Goal: Transaction & Acquisition: Purchase product/service

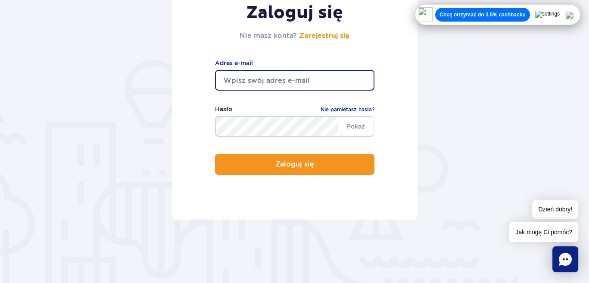
scroll to position [131, 0]
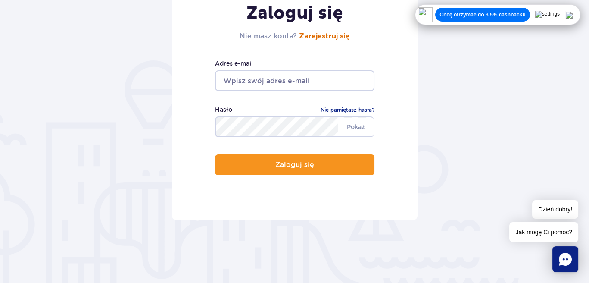
click at [332, 34] on link "Zarejestruj się" at bounding box center [324, 36] width 50 height 7
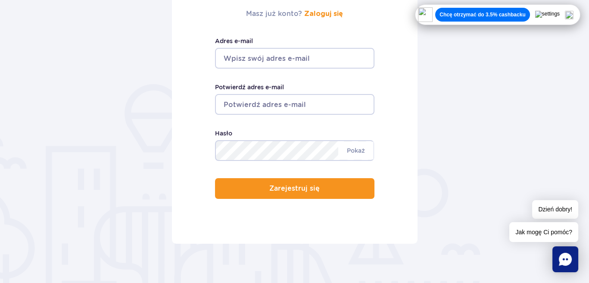
scroll to position [154, 0]
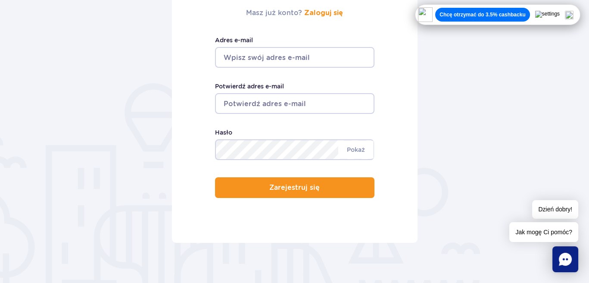
click at [571, 12] on div at bounding box center [554, 14] width 38 height 9
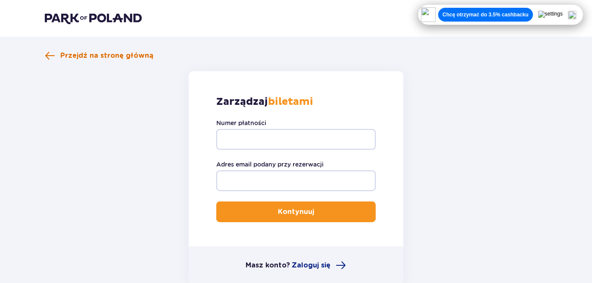
click at [57, 52] on span "Przejdź na stronę główną" at bounding box center [99, 55] width 109 height 10
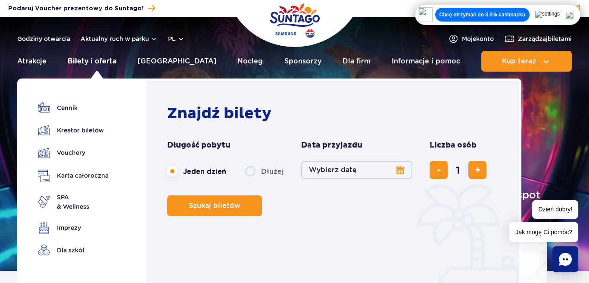
click at [94, 64] on link "Bilety i oferta" at bounding box center [92, 61] width 49 height 21
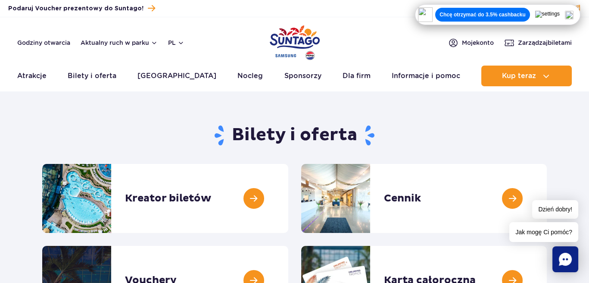
click at [573, 15] on img at bounding box center [569, 15] width 9 height 9
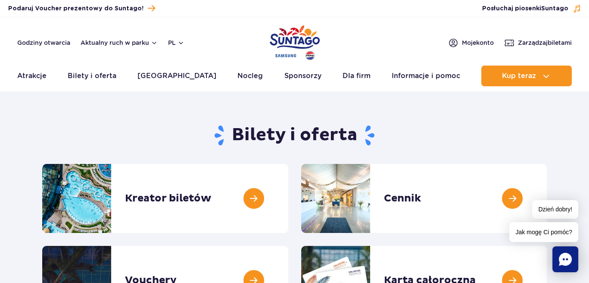
click at [573, 15] on div "Podaruj voucher Podaruj Voucher prezentowy do Suntago! Zarządzaj biletami Posłu…" at bounding box center [294, 8] width 589 height 17
click at [552, 20] on header "Godziny otwarcia Aktualny ruch w parku pl PL EN UA Moje konto Zarządzaj biletam…" at bounding box center [294, 54] width 589 height 74
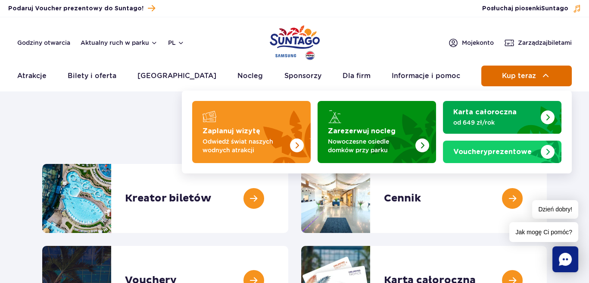
click at [521, 73] on span "Kup teraz" at bounding box center [519, 76] width 34 height 8
click at [514, 81] on button "Kup teraz" at bounding box center [527, 76] width 91 height 21
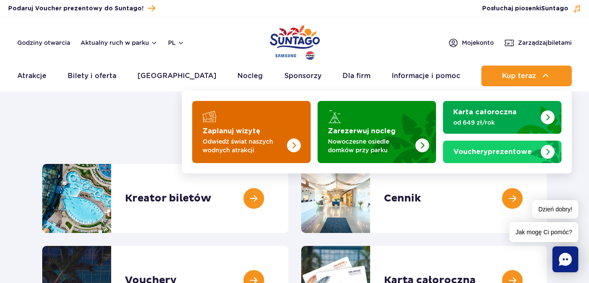
click at [285, 124] on img "Zaplanuj wizytę" at bounding box center [276, 129] width 69 height 67
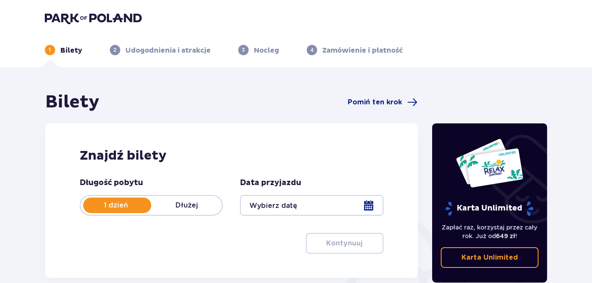
click at [190, 203] on p "Dłużej" at bounding box center [186, 204] width 71 height 9
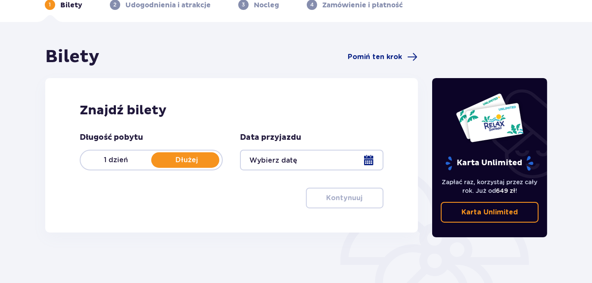
scroll to position [45, 0]
click at [314, 161] on div at bounding box center [311, 160] width 143 height 21
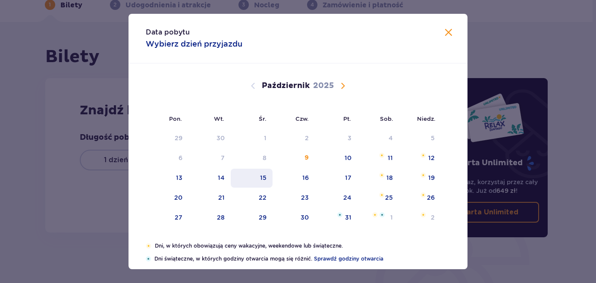
click at [268, 175] on div "15" at bounding box center [252, 178] width 42 height 19
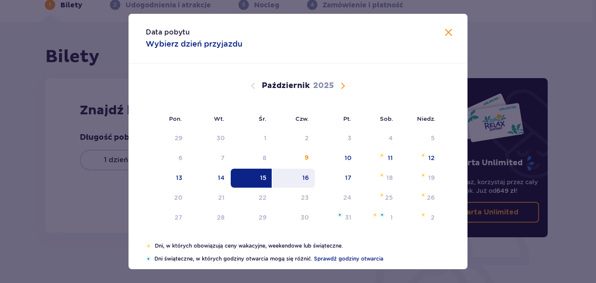
click at [304, 178] on div "16" at bounding box center [305, 177] width 6 height 9
type input "15.10.25 - 16.10.25"
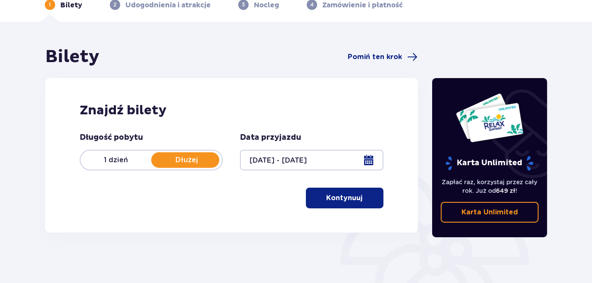
click at [342, 199] on p "Kontynuuj" at bounding box center [345, 197] width 36 height 9
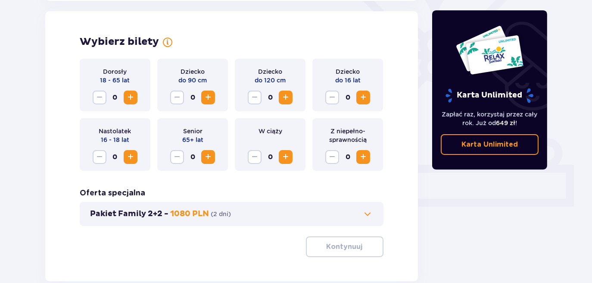
scroll to position [240, 0]
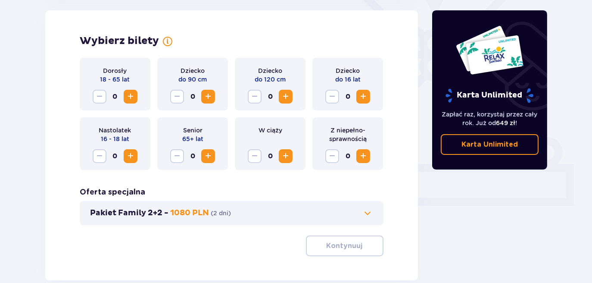
click at [129, 97] on span "Zwiększ" at bounding box center [130, 96] width 10 height 10
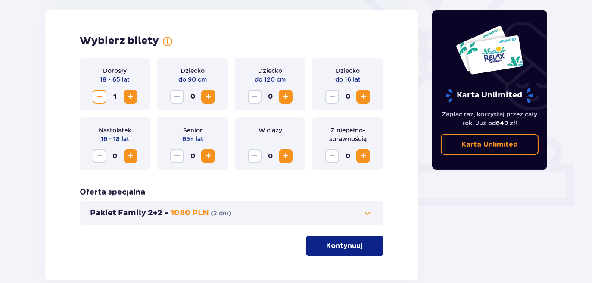
click at [353, 254] on button "Kontynuuj" at bounding box center [345, 245] width 78 height 21
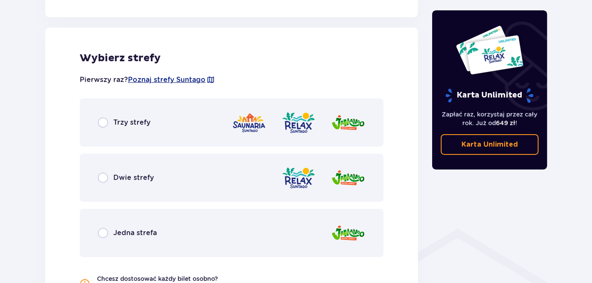
scroll to position [479, 0]
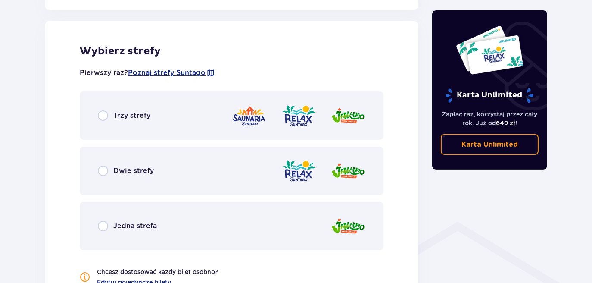
click at [136, 108] on div "Trzy strefy" at bounding box center [232, 115] width 304 height 48
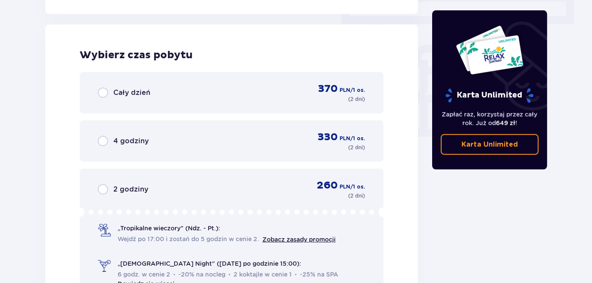
scroll to position [778, 0]
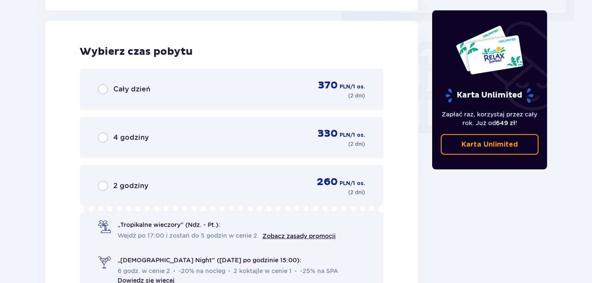
click at [135, 88] on span "Cały dzień" at bounding box center [131, 89] width 37 height 9
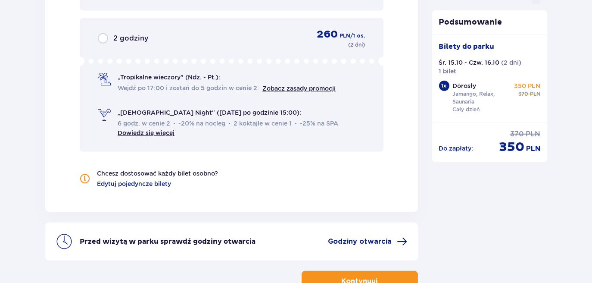
scroll to position [984, 0]
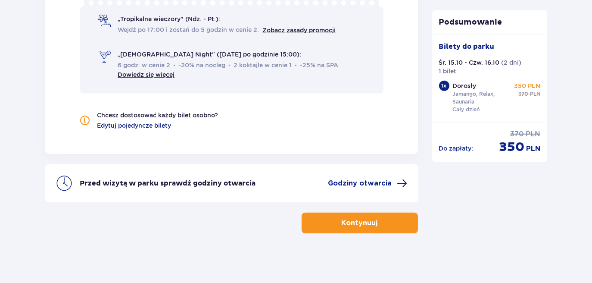
click at [370, 226] on button "Kontynuuj" at bounding box center [360, 223] width 116 height 21
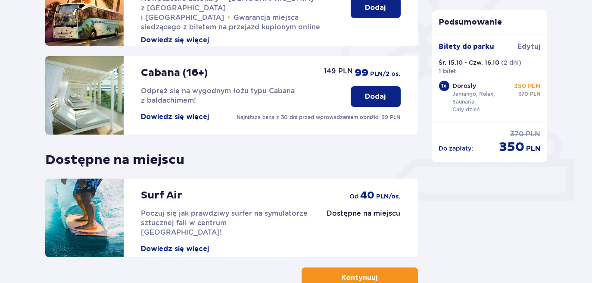
scroll to position [302, 0]
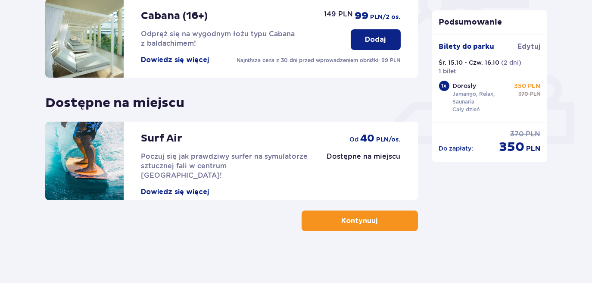
click at [360, 216] on p "Kontynuuj" at bounding box center [360, 220] width 36 height 9
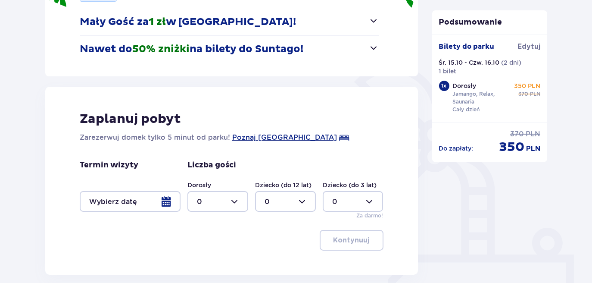
scroll to position [220, 0]
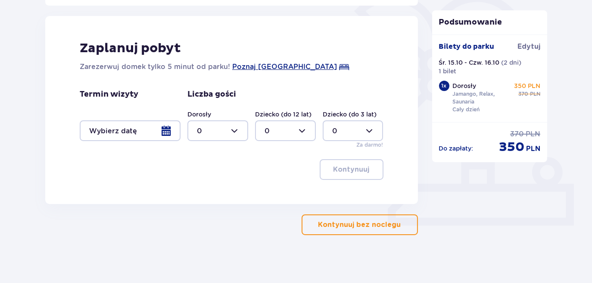
click at [370, 224] on p "Kontynuuj bez noclegu" at bounding box center [360, 224] width 83 height 9
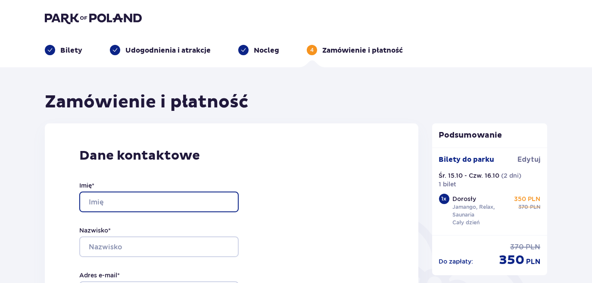
click at [166, 198] on input "Imię *" at bounding box center [159, 201] width 160 height 21
type input "k"
type input "Kinga"
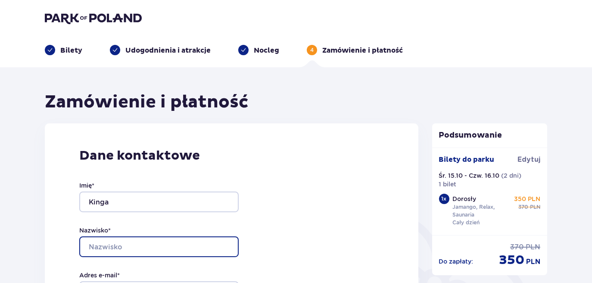
click at [135, 242] on input "Nazwisko *" at bounding box center [159, 246] width 160 height 21
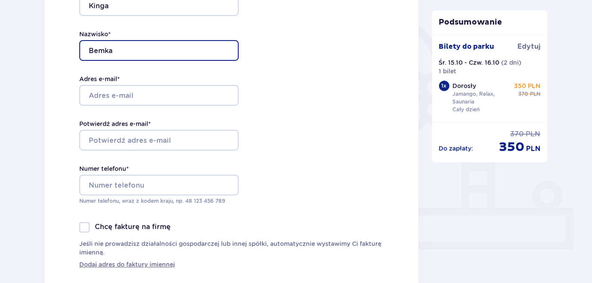
scroll to position [197, 0]
type input "Bemka"
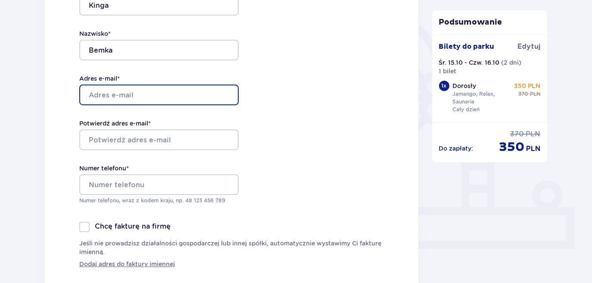
click at [111, 96] on input "Adres e-mail *" at bounding box center [159, 95] width 160 height 21
type input "kingabemka1@gmail.com"
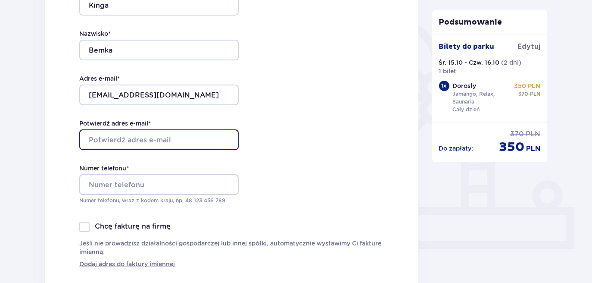
click at [116, 134] on input "Potwierdź adres e-mail *" at bounding box center [159, 139] width 160 height 21
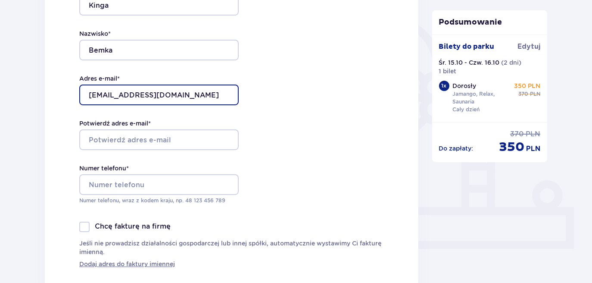
click at [180, 102] on input "kingabemka1@gmail.com" at bounding box center [159, 95] width 160 height 21
drag, startPoint x: 182, startPoint y: 100, endPoint x: 19, endPoint y: 106, distance: 163.1
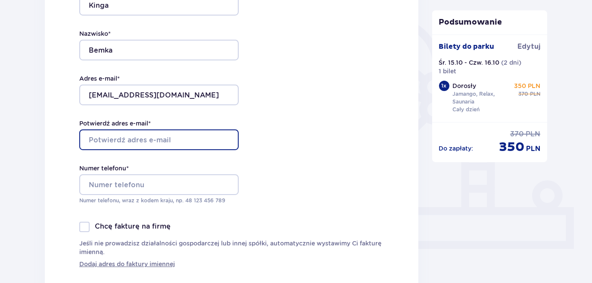
click at [128, 139] on input "Potwierdź adres e-mail *" at bounding box center [159, 139] width 160 height 21
paste input "kingabemka1@gmail.com"
type input "kingabemka1@gmail.com"
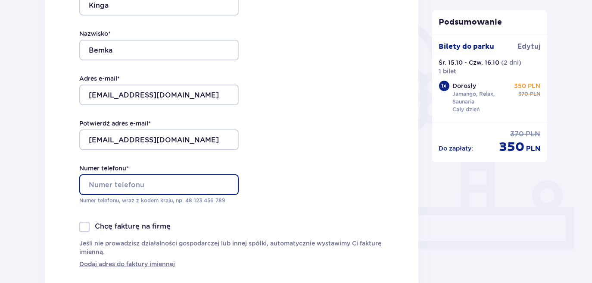
click at [112, 183] on input "Numer telefonu *" at bounding box center [159, 184] width 160 height 21
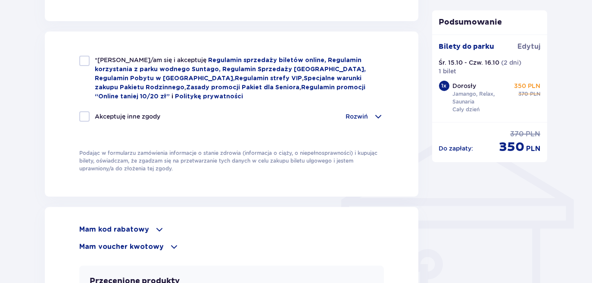
scroll to position [571, 0]
type input "795888156"
click at [85, 111] on div at bounding box center [84, 116] width 10 height 10
checkbox input "true"
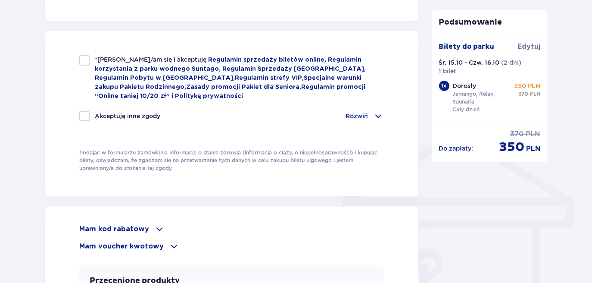
checkbox input "true"
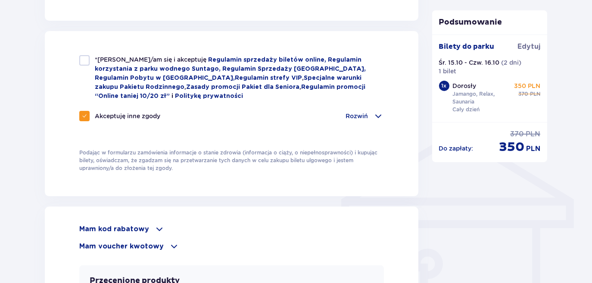
click at [90, 65] on div "*Zapoznałem/am się i akceptuję Regulamin sprzedaży biletów online, Regulamin ko…" at bounding box center [231, 77] width 305 height 45
checkbox input "true"
click at [143, 226] on p "Mam kod rabatowy" at bounding box center [114, 228] width 70 height 9
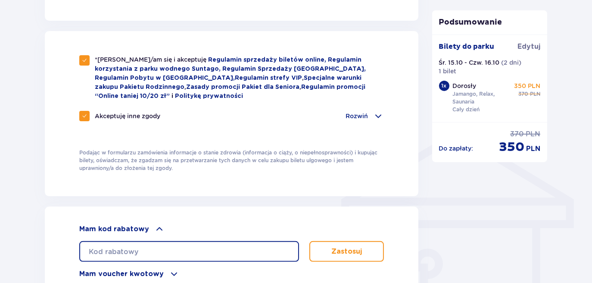
click at [128, 252] on input "text" at bounding box center [189, 251] width 220 height 21
type input "student30"
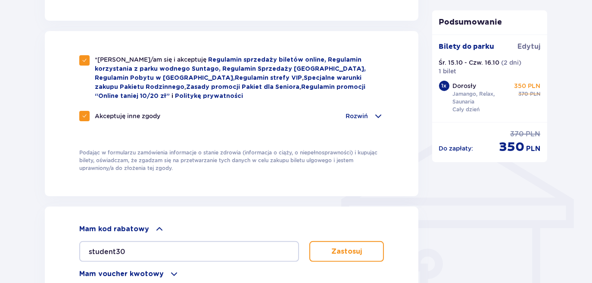
click at [333, 247] on p "Zastosuj" at bounding box center [347, 251] width 31 height 9
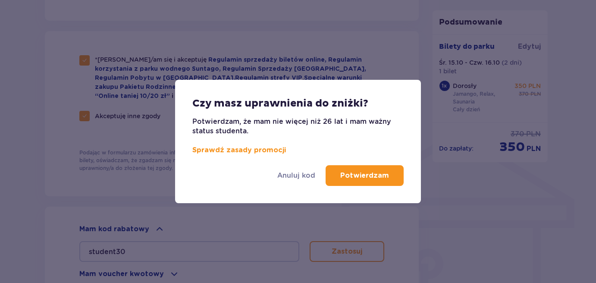
click at [367, 170] on button "Potwierdzam" at bounding box center [365, 175] width 78 height 21
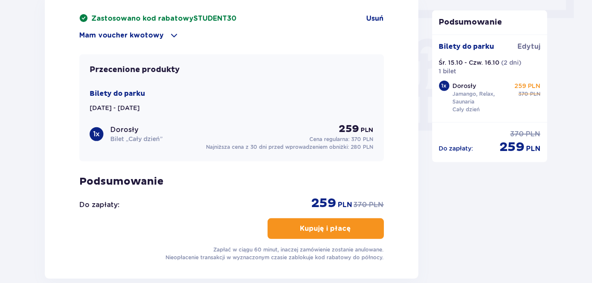
scroll to position [869, 0]
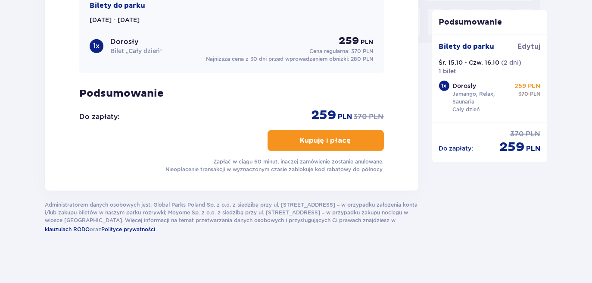
click at [318, 130] on button "Kupuję i płacę" at bounding box center [326, 140] width 116 height 21
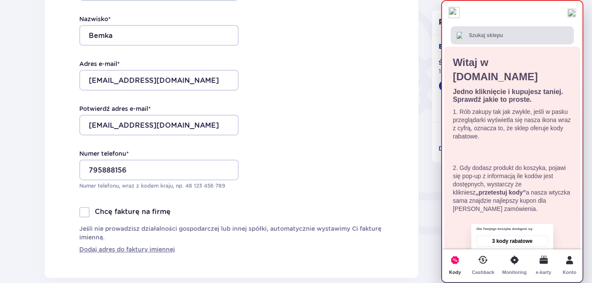
scroll to position [211, 0]
click at [488, 257] on icon at bounding box center [483, 260] width 9 height 8
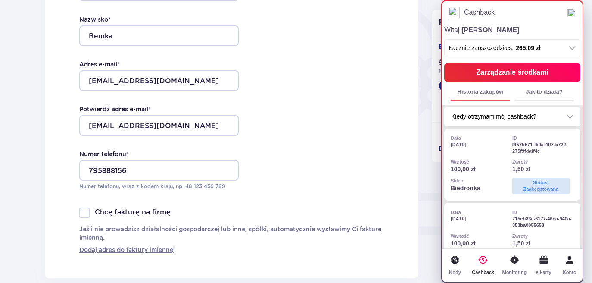
click at [458, 268] on icon at bounding box center [455, 260] width 18 height 18
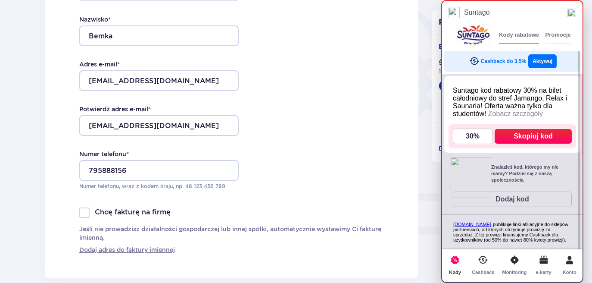
scroll to position [36, 0]
click at [549, 54] on button "Aktywuj" at bounding box center [543, 61] width 28 height 14
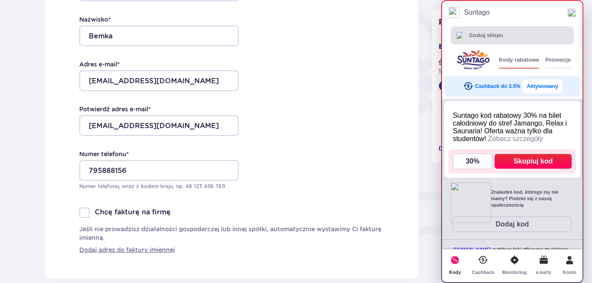
click at [544, 87] on button "Aktywowany" at bounding box center [543, 86] width 40 height 14
click at [576, 12] on img at bounding box center [572, 13] width 9 height 9
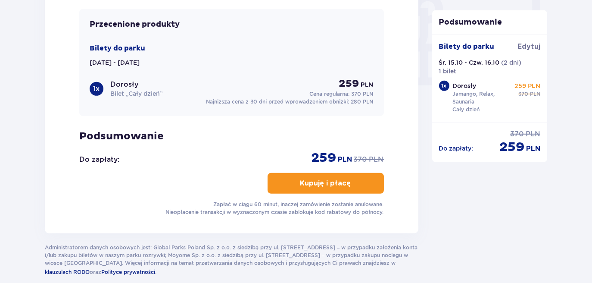
scroll to position [867, 0]
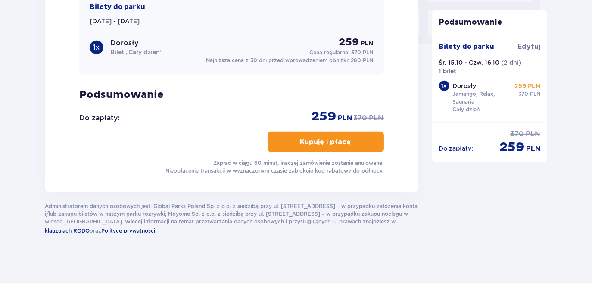
click at [337, 142] on p "Kupuję i płacę" at bounding box center [326, 141] width 51 height 9
click at [311, 142] on p "Kupuję i płacę" at bounding box center [326, 141] width 51 height 9
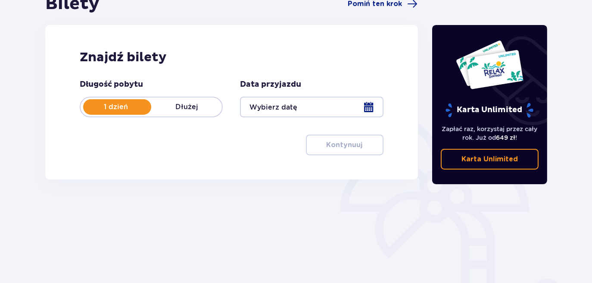
scroll to position [101, 0]
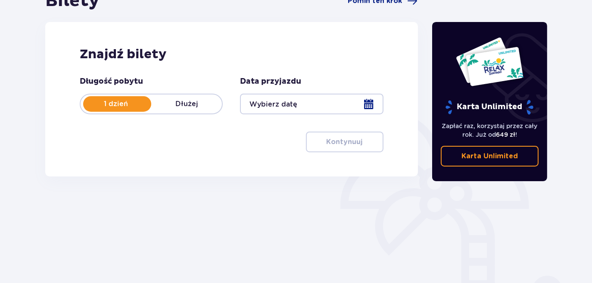
click at [283, 98] on div at bounding box center [311, 104] width 143 height 21
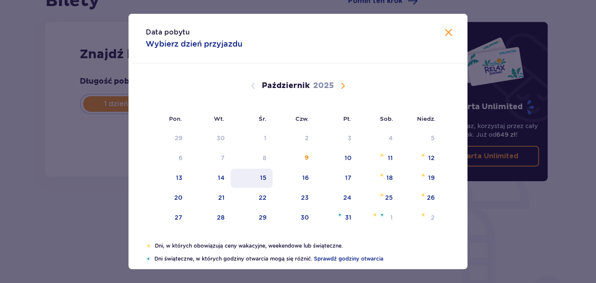
click at [267, 175] on div "15" at bounding box center [252, 178] width 42 height 19
type input "15.10.25"
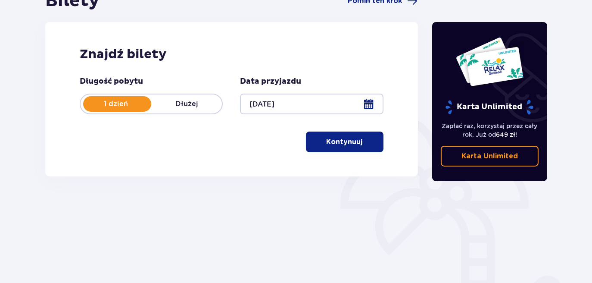
click at [288, 110] on div at bounding box center [311, 104] width 143 height 21
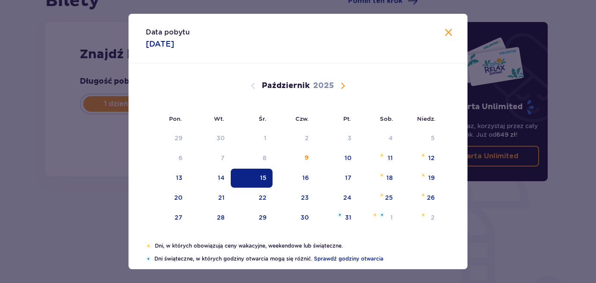
click at [260, 179] on div "15" at bounding box center [263, 177] width 6 height 9
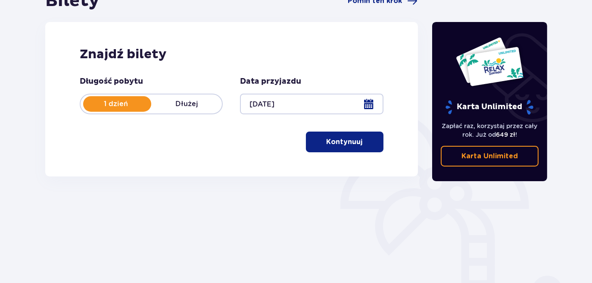
click at [185, 101] on p "Dłużej" at bounding box center [186, 103] width 71 height 9
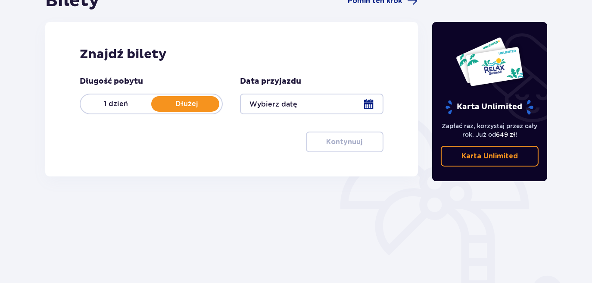
click at [258, 100] on div at bounding box center [311, 104] width 143 height 21
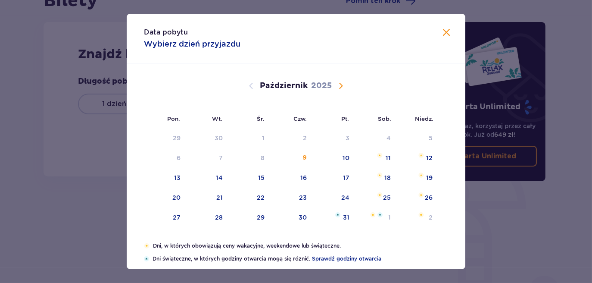
click at [258, 100] on div "Pon. Wt. Śr. Czw. Pt. Sob. Niedz. Wrzesień 2025 1 2 3 4 5 6 7 8 9 10 11 12 13 1…" at bounding box center [296, 152] width 339 height 178
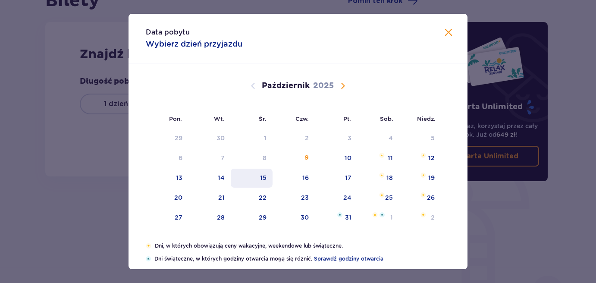
click at [267, 176] on div "15" at bounding box center [252, 178] width 42 height 19
click at [304, 172] on div "Pon. Wt. Śr. Czw. Pt. Sob. Niedz. Wrzesień 2025 1 2 3 4 5 6 7 8 9 10 11 12 13 1…" at bounding box center [297, 152] width 339 height 178
type input "15.10.25"
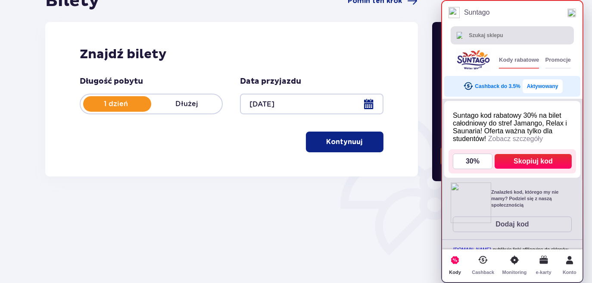
click at [544, 85] on button "Aktywowany" at bounding box center [543, 86] width 40 height 14
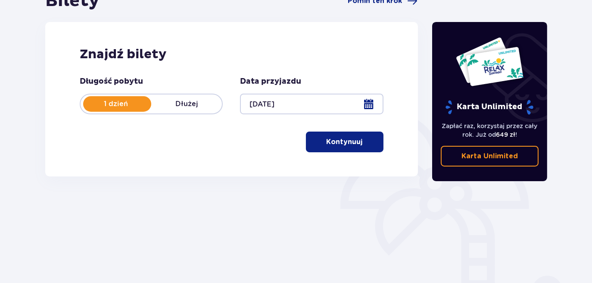
click at [269, 25] on div "Znajdź bilety Długość pobytu 1 dzień Dłużej Data przyjazdu 15.10.25 Kontynuuj P…" at bounding box center [231, 99] width 373 height 154
click at [198, 100] on p "Dłużej" at bounding box center [186, 103] width 71 height 9
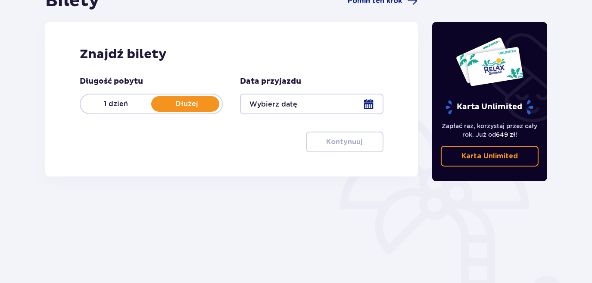
click at [281, 100] on div at bounding box center [311, 104] width 143 height 21
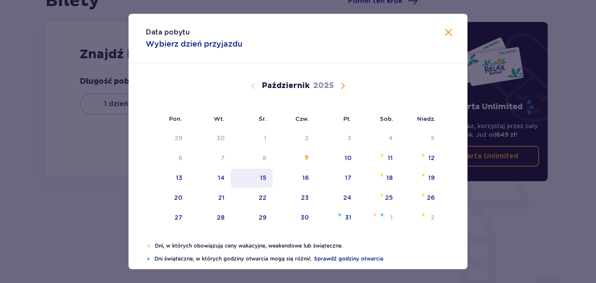
click at [268, 177] on div "15" at bounding box center [252, 178] width 42 height 19
click at [309, 174] on div "Pon. Wt. Śr. Czw. Pt. Sob. Niedz. Wrzesień 2025 1 2 3 4 5 6 7 8 9 10 11 12 13 1…" at bounding box center [297, 152] width 339 height 178
type input "15.10.25"
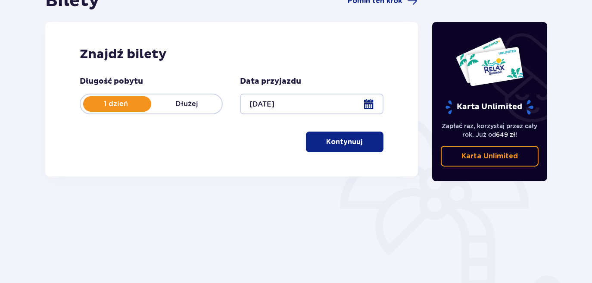
click at [309, 174] on div "Znajdź bilety Długość pobytu 1 dzień Dłużej Data przyjazdu 15.10.25 Kontynuuj P…" at bounding box center [231, 99] width 373 height 154
click at [196, 107] on p "Dłużej" at bounding box center [186, 103] width 71 height 9
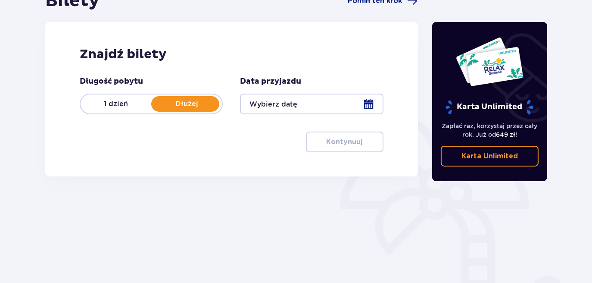
click at [292, 96] on div at bounding box center [311, 104] width 143 height 21
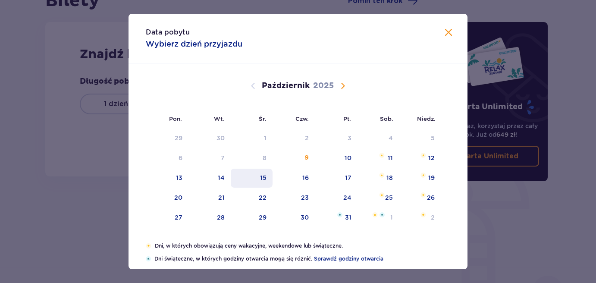
click at [266, 175] on div "15" at bounding box center [252, 178] width 42 height 19
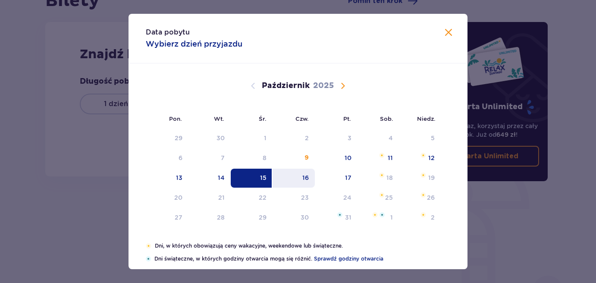
click at [312, 172] on div "16" at bounding box center [293, 178] width 43 height 19
type input "15.10.25 - 16.10.25"
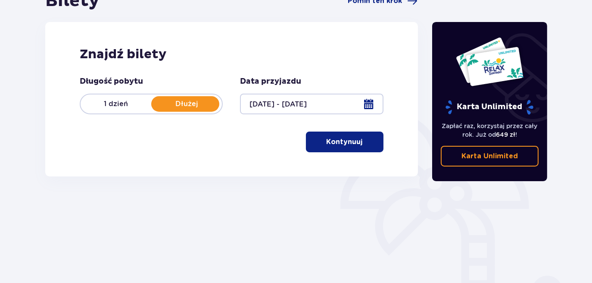
click at [350, 132] on button "Kontynuuj" at bounding box center [345, 142] width 78 height 21
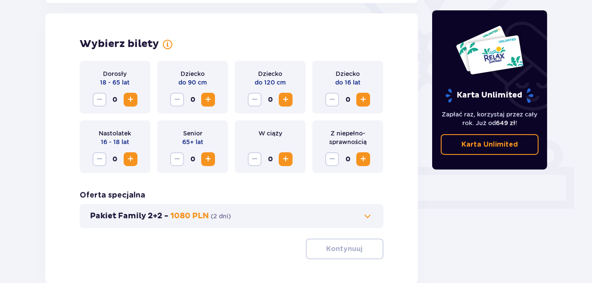
scroll to position [240, 0]
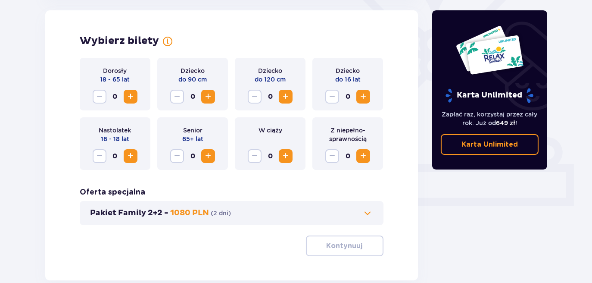
click at [136, 95] on button "Zwiększ" at bounding box center [131, 97] width 14 height 14
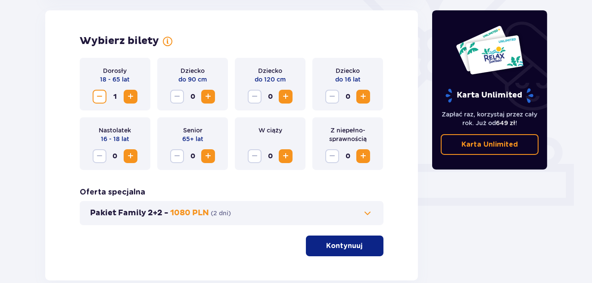
click at [324, 238] on button "Kontynuuj" at bounding box center [345, 245] width 78 height 21
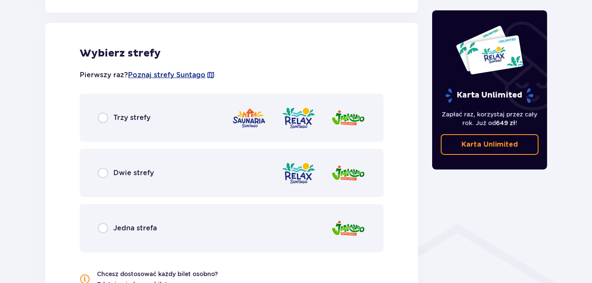
scroll to position [479, 0]
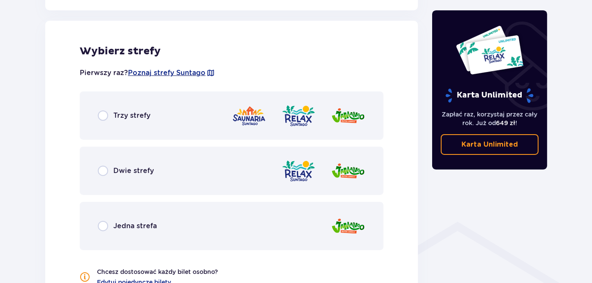
click at [135, 114] on span "Trzy strefy" at bounding box center [131, 115] width 37 height 9
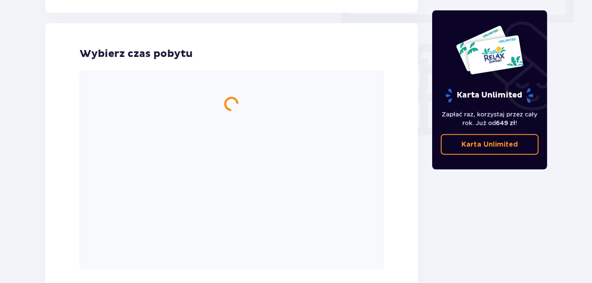
scroll to position [778, 0]
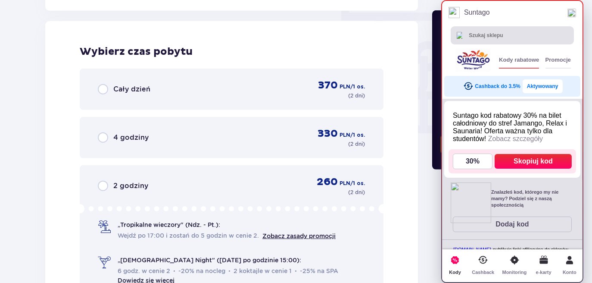
click at [69, 129] on div "Wybierz czas pobytu Cały dzień 370 PLN / 1 os. ( 2 dni ) 4 godziny 330 PLN / 1 …" at bounding box center [231, 190] width 373 height 338
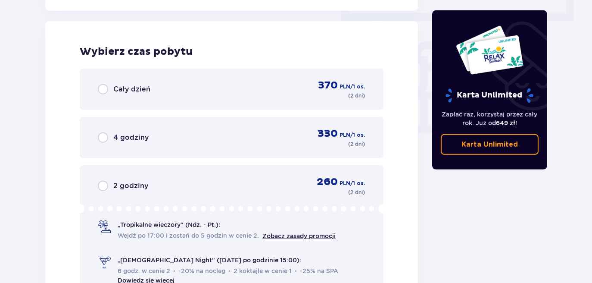
click at [111, 89] on div "Cały dzień" at bounding box center [124, 89] width 53 height 10
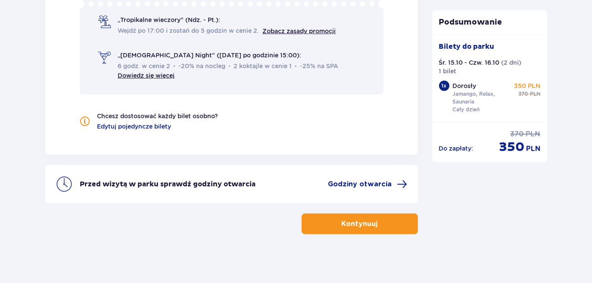
scroll to position [984, 0]
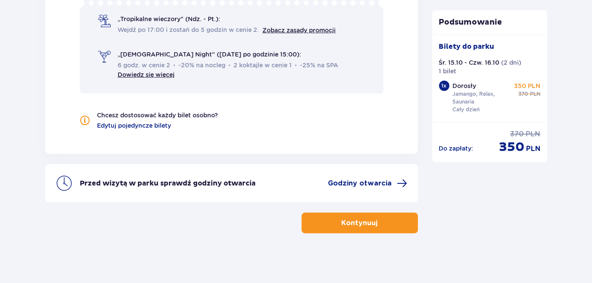
click at [355, 213] on button "Kontynuuj" at bounding box center [360, 223] width 116 height 21
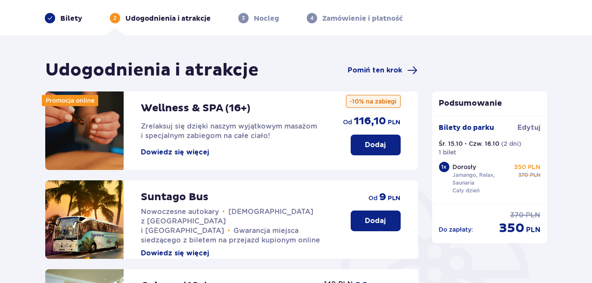
scroll to position [32, 0]
click at [374, 71] on span "Pomiń ten krok" at bounding box center [375, 70] width 54 height 9
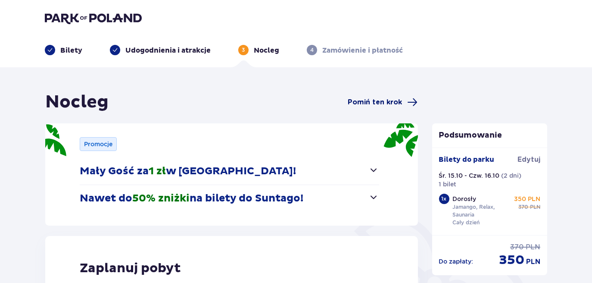
click at [377, 99] on span "Pomiń ten krok" at bounding box center [375, 101] width 54 height 9
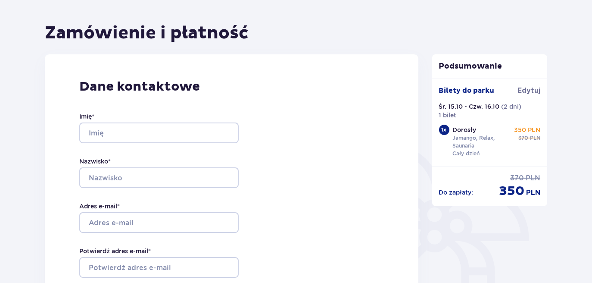
scroll to position [69, 0]
drag, startPoint x: 177, startPoint y: 147, endPoint x: 172, endPoint y: 133, distance: 14.9
click at [172, 133] on div "Imię * Nazwisko * Adres e-mail * Potwierdź adres e-mail * Numer telefonu * Nume…" at bounding box center [159, 221] width 160 height 254
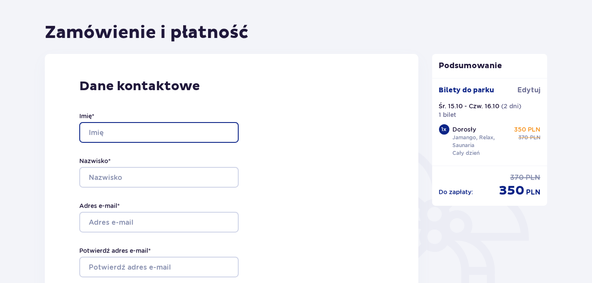
click at [172, 133] on input "Imię *" at bounding box center [159, 132] width 160 height 21
type input "Kinga"
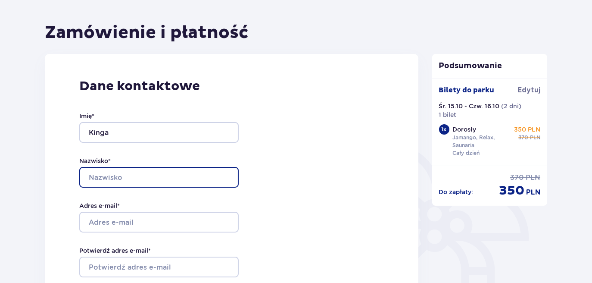
click at [164, 170] on input "Nazwisko *" at bounding box center [159, 177] width 160 height 21
type input "Bemka"
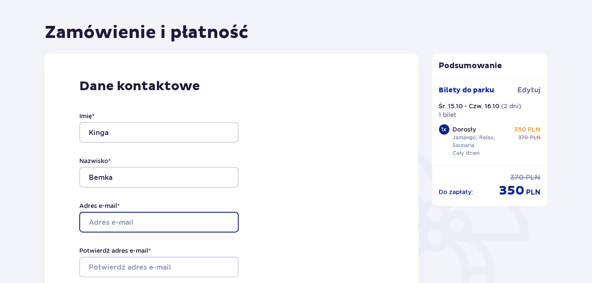
click at [156, 218] on input "Adres e-mail *" at bounding box center [159, 222] width 160 height 21
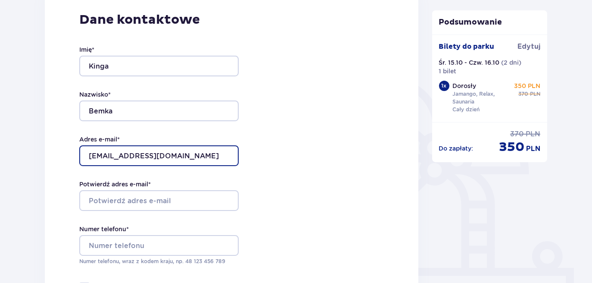
scroll to position [137, 0]
type input "kingabemka1@gmail.com"
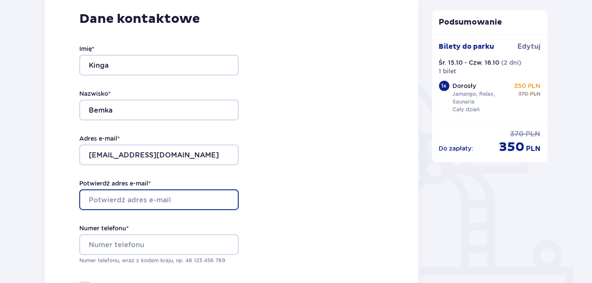
click at [197, 198] on input "Potwierdź adres e-mail *" at bounding box center [159, 199] width 160 height 21
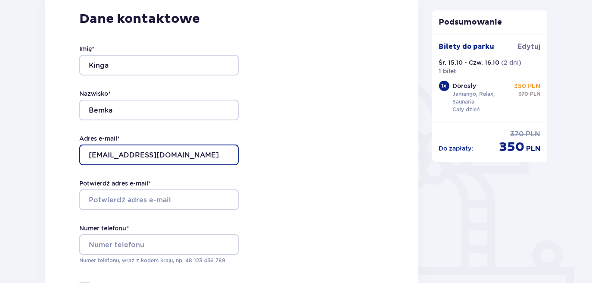
click at [179, 163] on input "kingabemka1@gmail.com" at bounding box center [159, 154] width 160 height 21
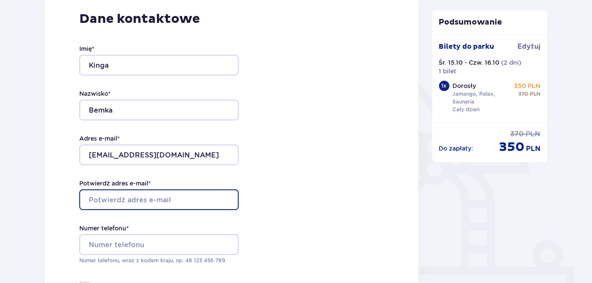
click at [172, 199] on input "Potwierdź adres e-mail *" at bounding box center [159, 199] width 160 height 21
paste input "kingabemka1@gmail.com"
type input "kingabemka1@gmail.com"
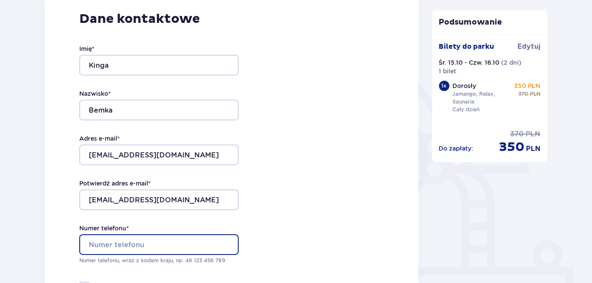
click at [146, 245] on input "Numer telefonu *" at bounding box center [159, 244] width 160 height 21
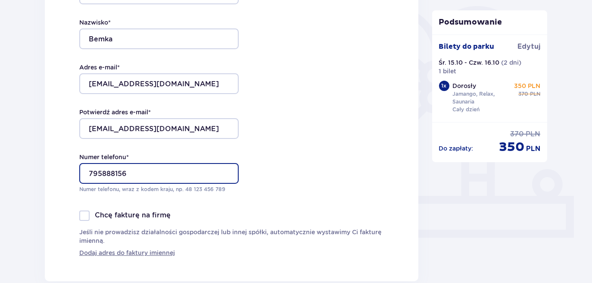
scroll to position [214, 0]
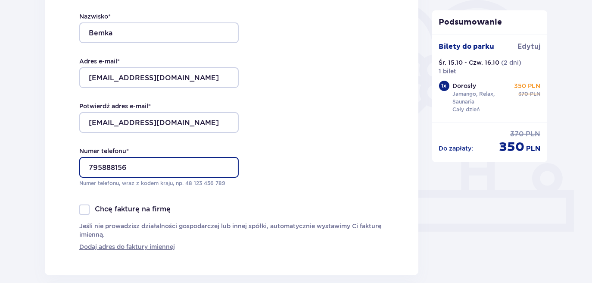
type input "795888156"
drag, startPoint x: 205, startPoint y: 211, endPoint x: 144, endPoint y: 197, distance: 63.3
drag, startPoint x: 144, startPoint y: 197, endPoint x: 97, endPoint y: 184, distance: 47.8
click at [97, 184] on p "Numer telefonu, wraz z kodem kraju, np. 48 ​123 ​456 ​789" at bounding box center [159, 183] width 160 height 8
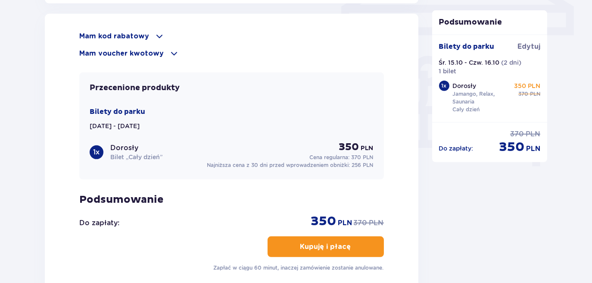
scroll to position [778, 0]
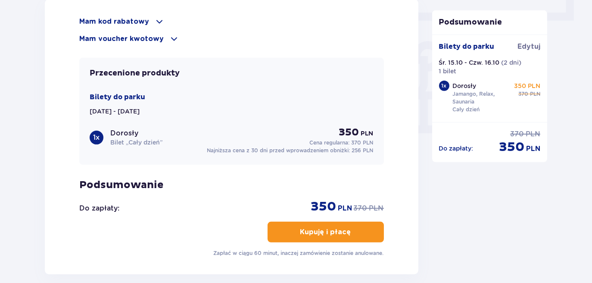
click at [301, 231] on p "Kupuję i płacę" at bounding box center [326, 231] width 51 height 9
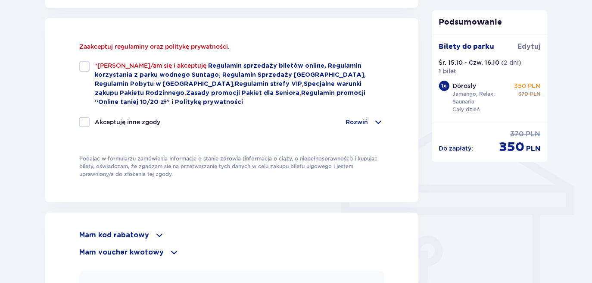
scroll to position [582, 0]
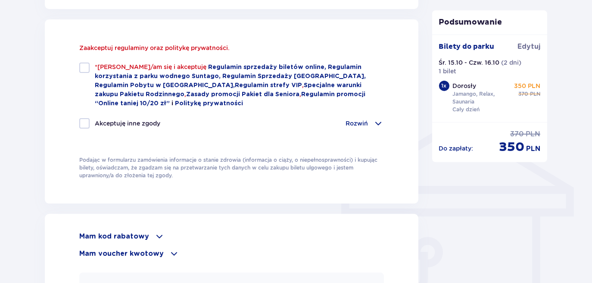
drag, startPoint x: 85, startPoint y: 61, endPoint x: 85, endPoint y: 67, distance: 6.5
click at [85, 67] on div "Zaakceptuj regulaminy oraz politykę prywatności. *Zapoznałem/am się i akceptuję…" at bounding box center [231, 91] width 305 height 95
click at [85, 67] on div at bounding box center [84, 68] width 10 height 10
checkbox input "true"
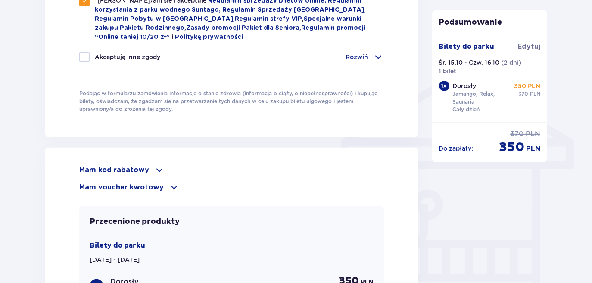
scroll to position [630, 0]
click at [148, 165] on div "Mam kod rabatowy" at bounding box center [231, 169] width 305 height 10
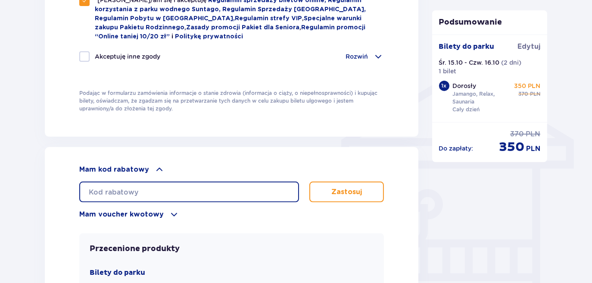
click at [136, 184] on input "text" at bounding box center [189, 192] width 220 height 21
type input "student30"
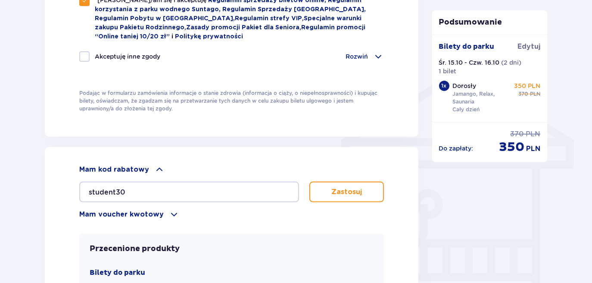
click at [336, 192] on p "Zastosuj" at bounding box center [347, 191] width 31 height 9
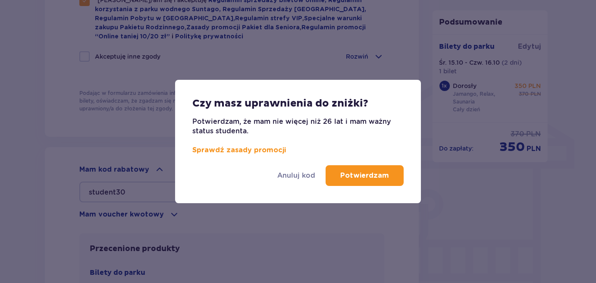
click at [355, 184] on button "Potwierdzam" at bounding box center [365, 175] width 78 height 21
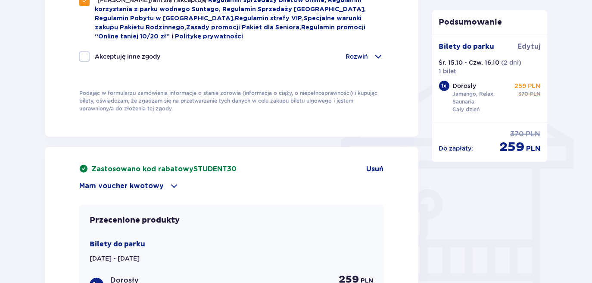
click at [311, 156] on div "Zastosowano kod rabatowy STUDENT30 Usuń Mam voucher kwotowy Zastosuj Przecenion…" at bounding box center [232, 288] width 374 height 282
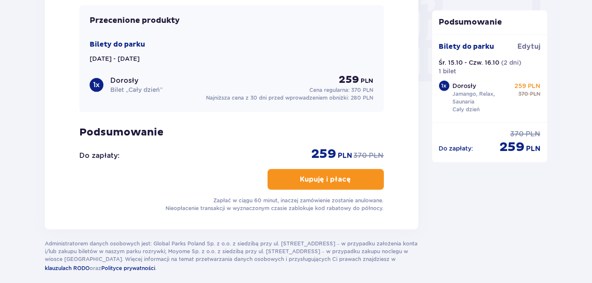
scroll to position [833, 0]
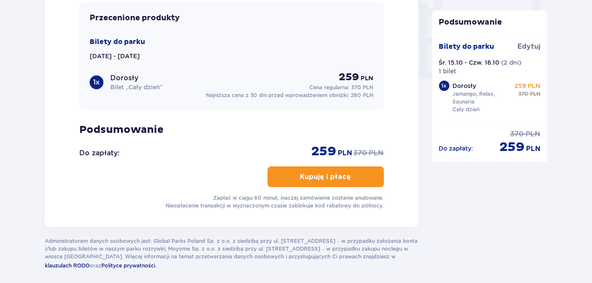
click at [323, 174] on p "Kupuję i płacę" at bounding box center [326, 176] width 51 height 9
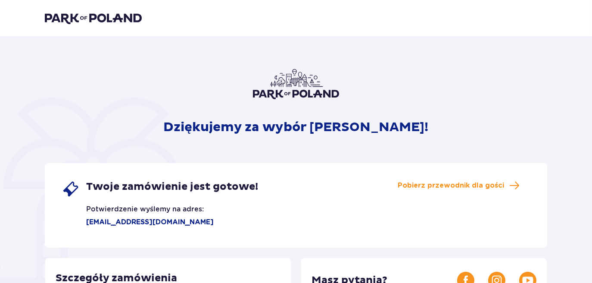
click at [131, 19] on img at bounding box center [93, 18] width 97 height 12
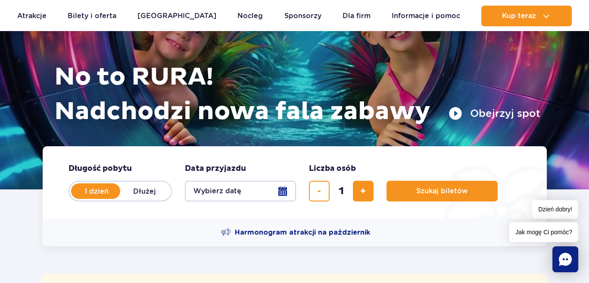
scroll to position [89, 0]
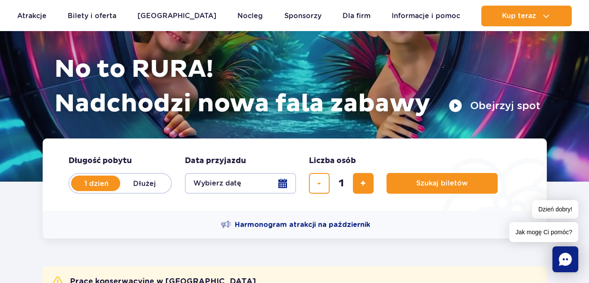
drag, startPoint x: 592, startPoint y: 19, endPoint x: 593, endPoint y: 28, distance: 9.5
click at [243, 179] on button "Wybierz datę" at bounding box center [240, 183] width 111 height 21
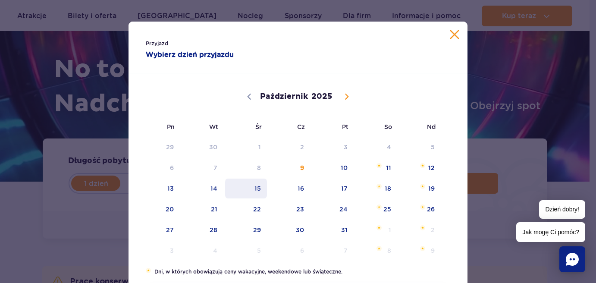
click at [255, 188] on span "15" at bounding box center [246, 188] width 44 height 20
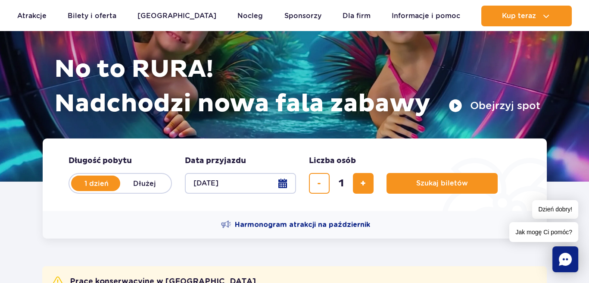
click at [281, 188] on button "15.10.25" at bounding box center [240, 183] width 111 height 21
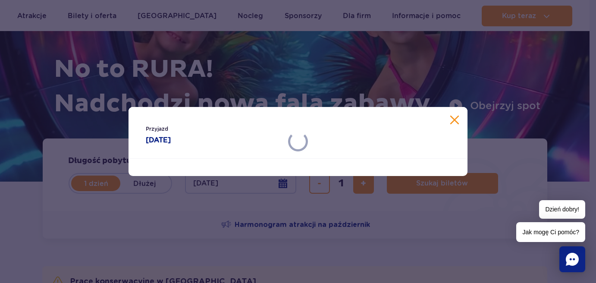
click at [166, 227] on div "Przyjazd 15.10.25" at bounding box center [298, 141] width 596 height 283
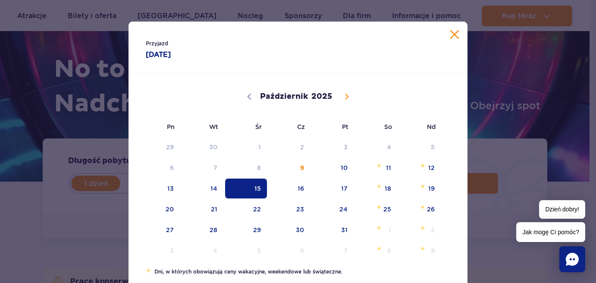
click at [453, 33] on button "Zamknij kalendarz" at bounding box center [454, 34] width 9 height 9
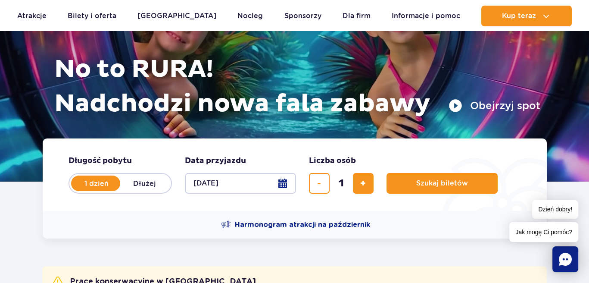
click at [163, 184] on label "Dłużej" at bounding box center [144, 183] width 49 height 18
click at [130, 191] on input "Dłużej" at bounding box center [124, 192] width 9 height 2
radio input "false"
radio input "true"
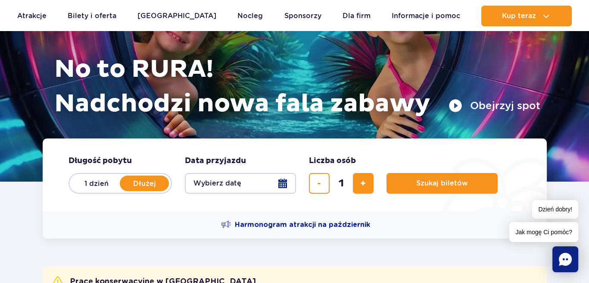
click at [252, 179] on button "Wybierz datę" at bounding box center [240, 183] width 111 height 21
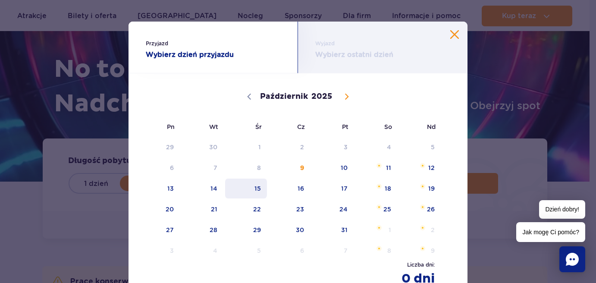
click at [261, 194] on span "15" at bounding box center [246, 188] width 44 height 20
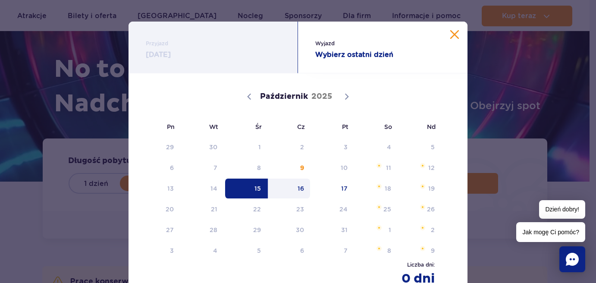
click at [301, 190] on span "16" at bounding box center [290, 188] width 44 height 20
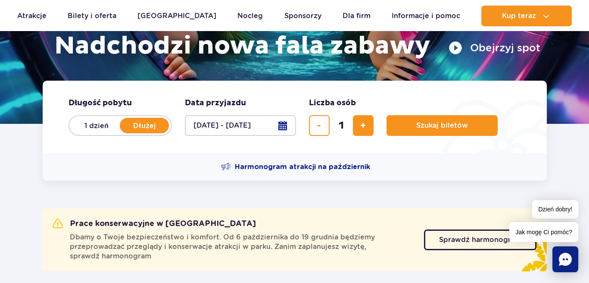
scroll to position [151, 0]
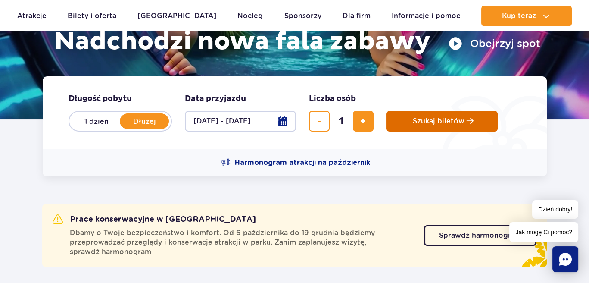
click at [425, 116] on button "Szukaj biletów" at bounding box center [442, 121] width 111 height 21
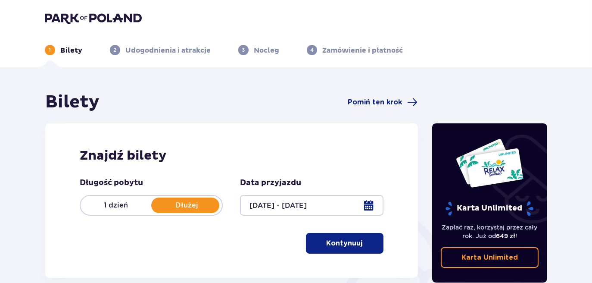
click at [338, 241] on p "Kontynuuj" at bounding box center [345, 242] width 36 height 9
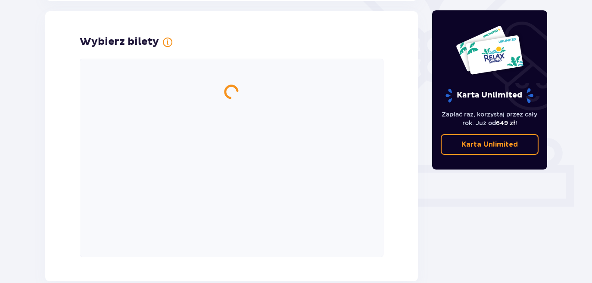
scroll to position [240, 0]
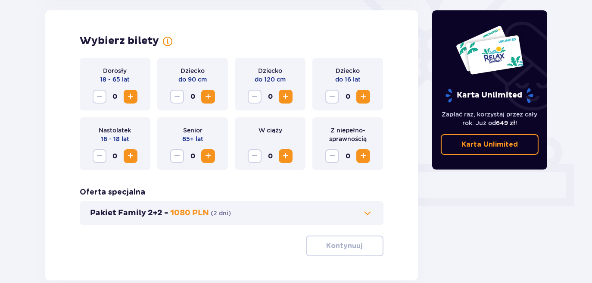
click at [135, 96] on span "Zwiększ" at bounding box center [130, 96] width 10 height 10
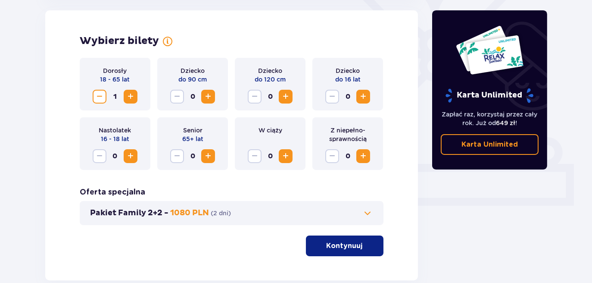
click at [337, 240] on button "Kontynuuj" at bounding box center [345, 245] width 78 height 21
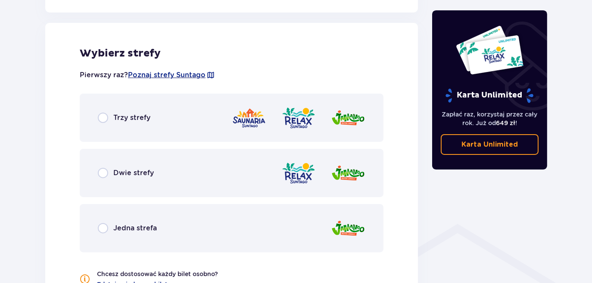
scroll to position [479, 0]
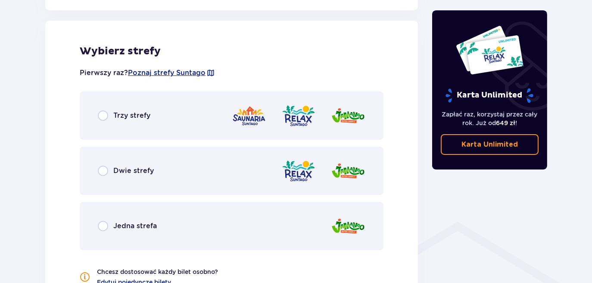
click at [191, 122] on div "Trzy strefy" at bounding box center [232, 115] width 304 height 48
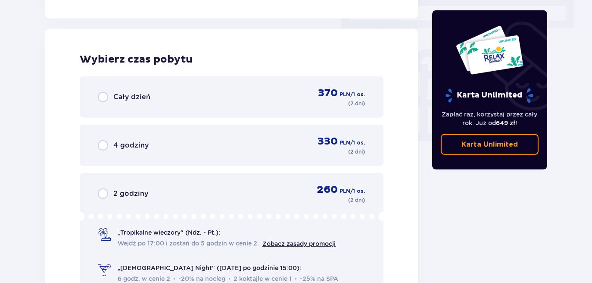
scroll to position [778, 0]
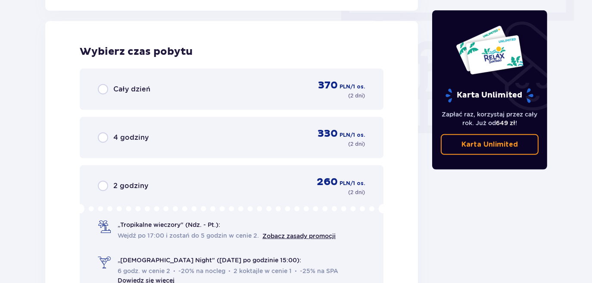
click at [156, 91] on div "Cały dzień 370 PLN / 1 os. ( 2 dni )" at bounding box center [232, 89] width 268 height 21
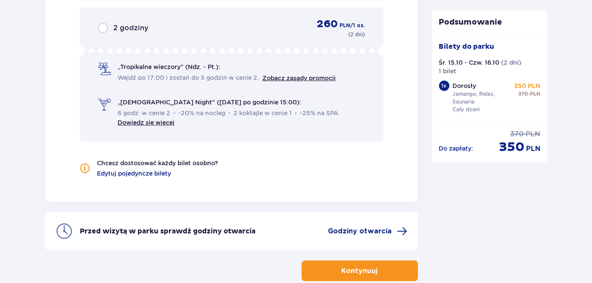
scroll to position [984, 0]
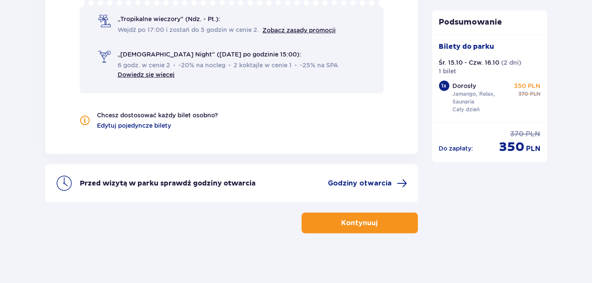
click at [359, 218] on p "Kontynuuj" at bounding box center [360, 222] width 36 height 9
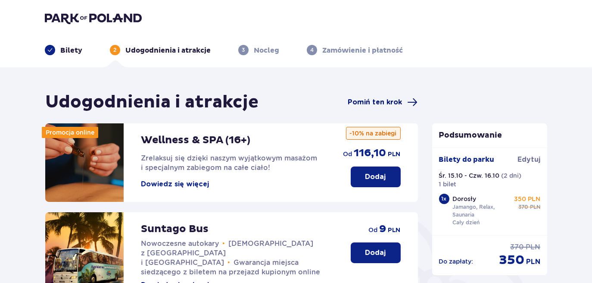
click at [363, 98] on span "Pomiń ten krok" at bounding box center [375, 101] width 54 height 9
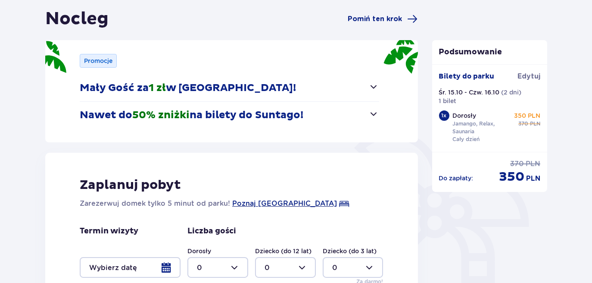
scroll to position [11, 0]
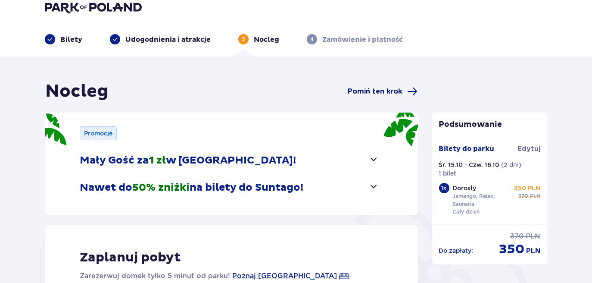
click at [376, 87] on span "Pomiń ten krok" at bounding box center [375, 91] width 54 height 9
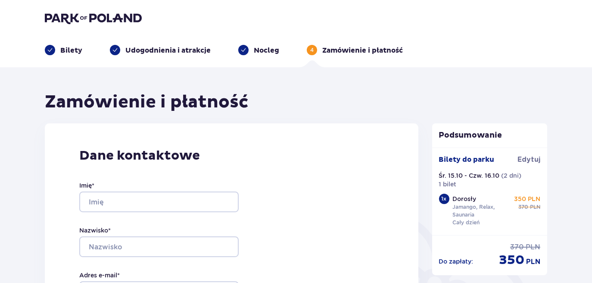
click at [119, 185] on div "Imię *" at bounding box center [159, 196] width 160 height 31
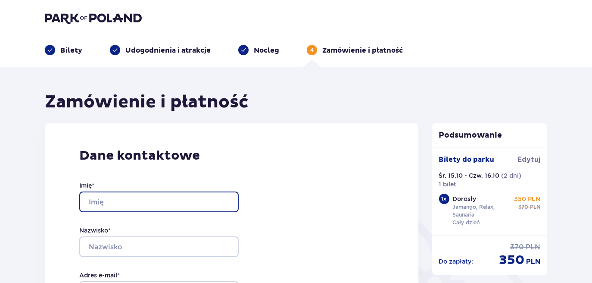
click at [115, 196] on input "Imię *" at bounding box center [159, 201] width 160 height 21
type input "[PERSON_NAME]"
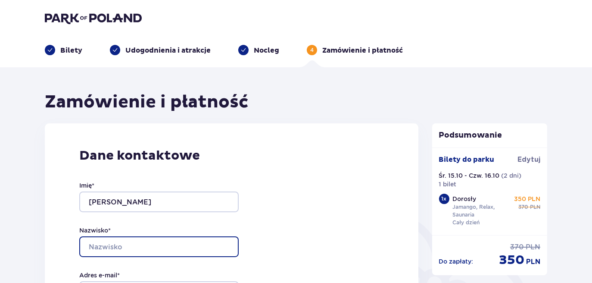
click at [109, 252] on input "Nazwisko *" at bounding box center [159, 246] width 160 height 21
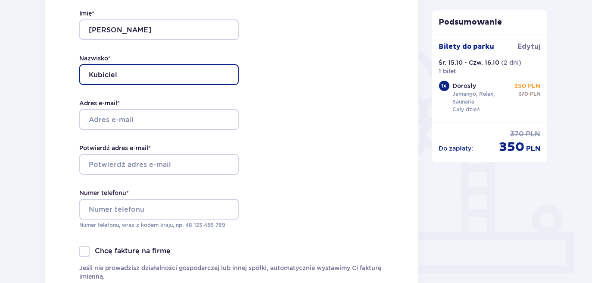
scroll to position [179, 0]
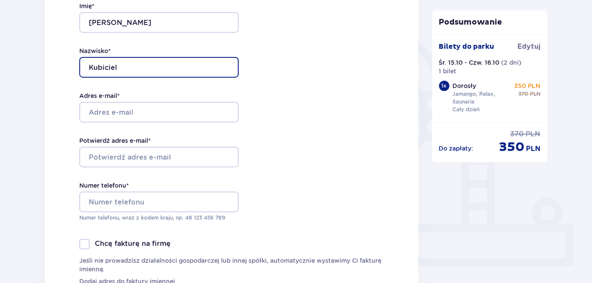
type input "Kubiciel"
click at [147, 123] on div "Imię * [PERSON_NAME] * Kubiciel Adres e-mail * Potwierdź adres e-mail * Numer t…" at bounding box center [159, 111] width 160 height 254
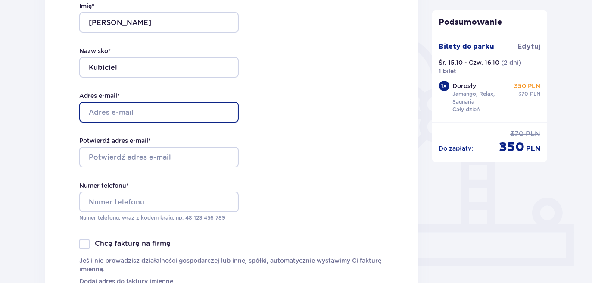
click at [142, 114] on input "Adres e-mail *" at bounding box center [159, 112] width 160 height 21
type input "[EMAIL_ADDRESS][DOMAIN_NAME]"
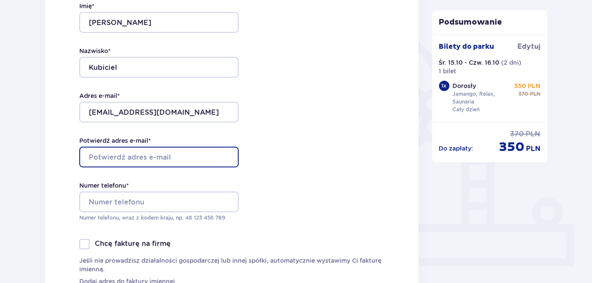
click at [140, 157] on input "Potwierdź adres e-mail *" at bounding box center [159, 157] width 160 height 21
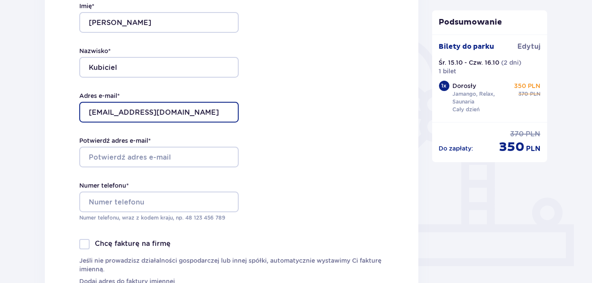
drag, startPoint x: 184, startPoint y: 107, endPoint x: 14, endPoint y: 92, distance: 170.5
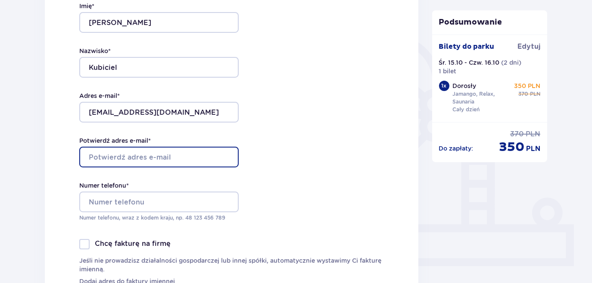
click at [141, 162] on input "Potwierdź adres e-mail *" at bounding box center [159, 157] width 160 height 21
paste input "[EMAIL_ADDRESS][DOMAIN_NAME]"
type input "[EMAIL_ADDRESS][DOMAIN_NAME]"
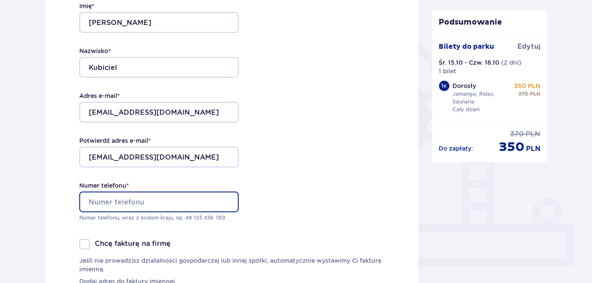
click at [124, 208] on input "Numer telefonu *" at bounding box center [159, 201] width 160 height 21
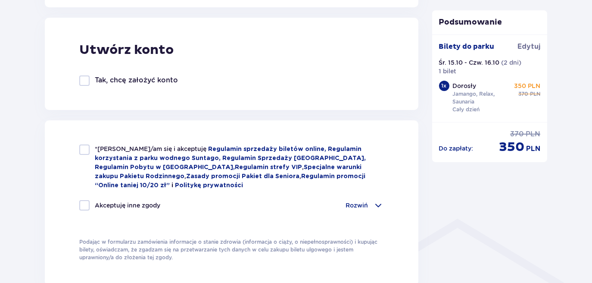
scroll to position [484, 0]
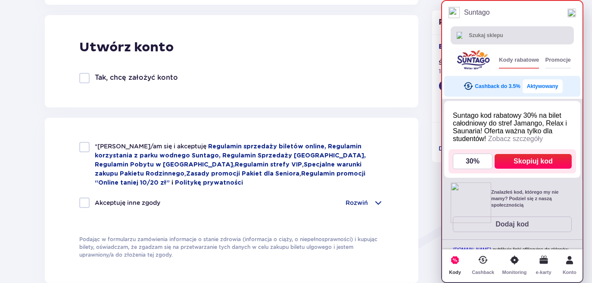
type input "504868929"
click at [541, 87] on button "Aktywowany" at bounding box center [543, 86] width 40 height 14
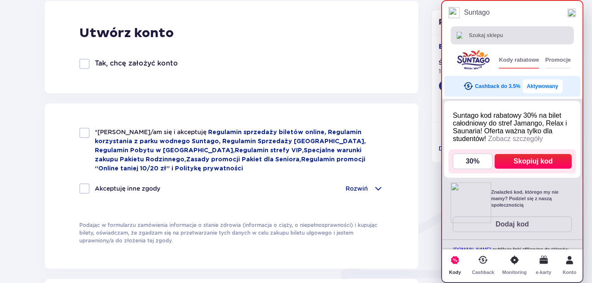
scroll to position [501, 0]
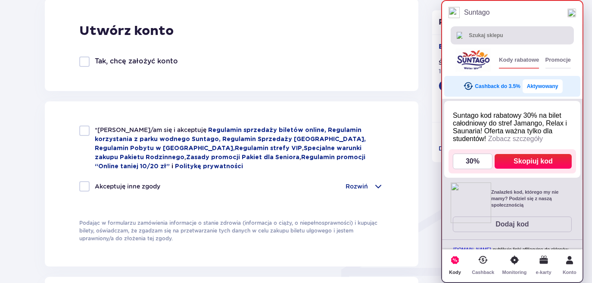
click at [47, 113] on div "*Zapoznałem/am się i akceptuję Regulamin sprzedaży biletów online, Regulamin ko…" at bounding box center [232, 183] width 374 height 165
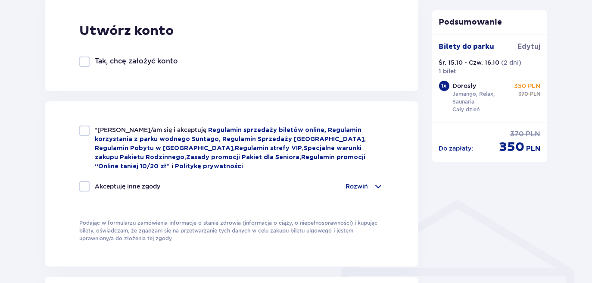
click at [85, 132] on div at bounding box center [84, 130] width 10 height 10
checkbox input "true"
click at [81, 182] on div at bounding box center [84, 186] width 10 height 10
checkbox input "true"
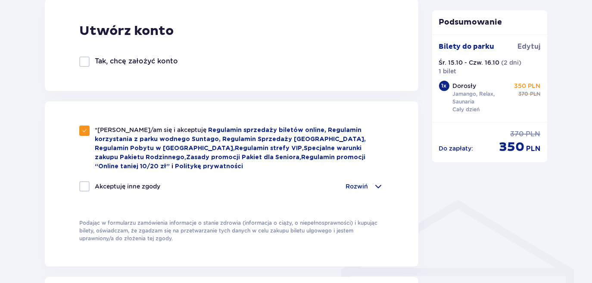
checkbox input "true"
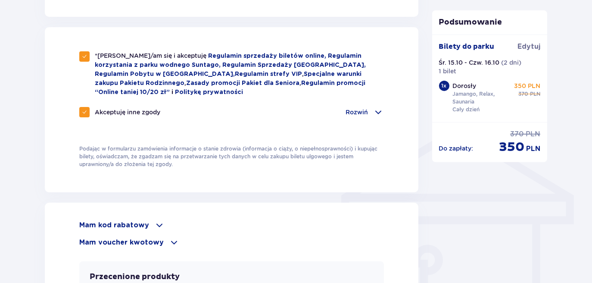
scroll to position [566, 0]
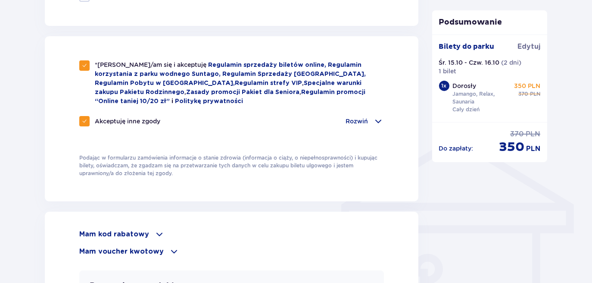
click at [80, 122] on div at bounding box center [84, 121] width 10 height 10
checkbox input "false"
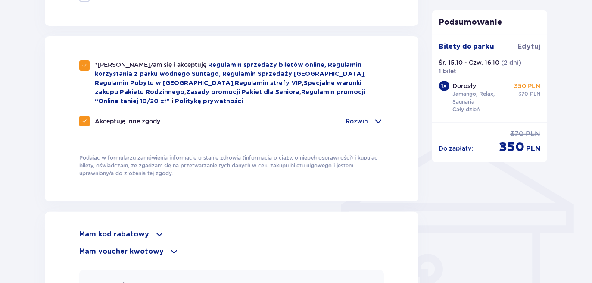
checkbox input "false"
click at [117, 233] on p "Mam kod rabatowy" at bounding box center [114, 233] width 70 height 9
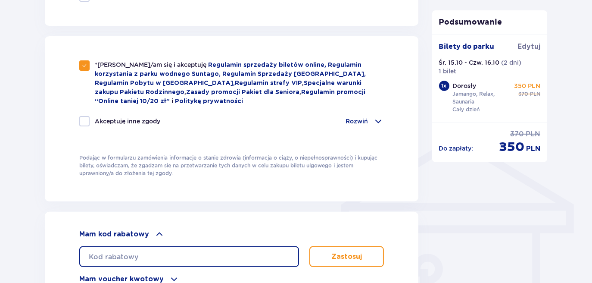
click at [122, 253] on input "text" at bounding box center [189, 256] width 220 height 21
type input "LDDSA1GE2A9IND"
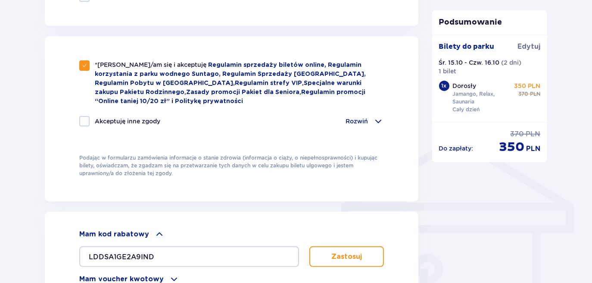
click at [335, 259] on button "Zastosuj" at bounding box center [347, 256] width 75 height 21
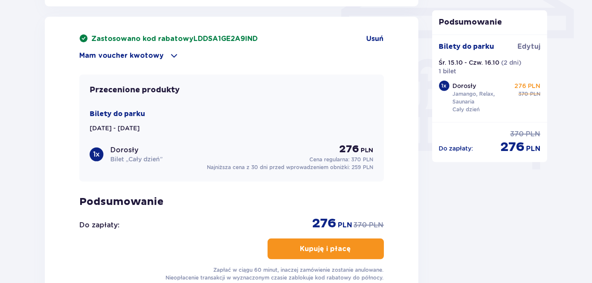
scroll to position [765, 0]
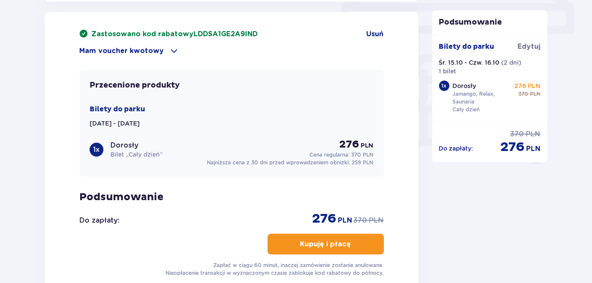
click at [335, 239] on p "Kupuję i płacę" at bounding box center [326, 243] width 51 height 9
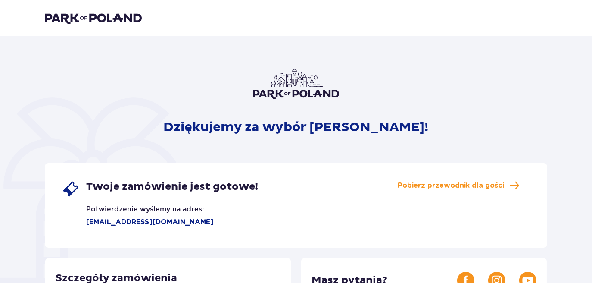
click at [83, 20] on img at bounding box center [93, 18] width 97 height 12
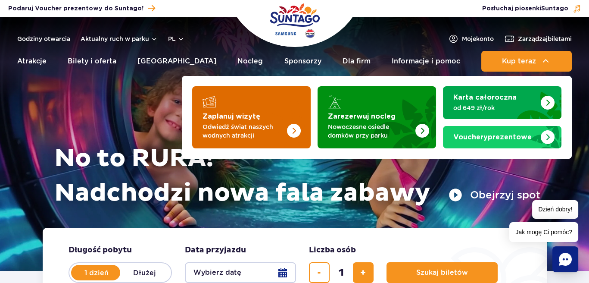
click at [243, 106] on img "Zaplanuj wizytę" at bounding box center [276, 114] width 69 height 67
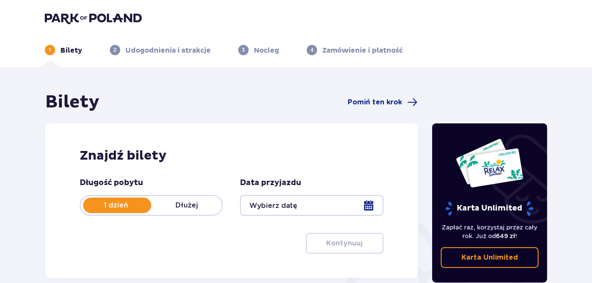
click at [193, 203] on p "Dłużej" at bounding box center [186, 204] width 71 height 9
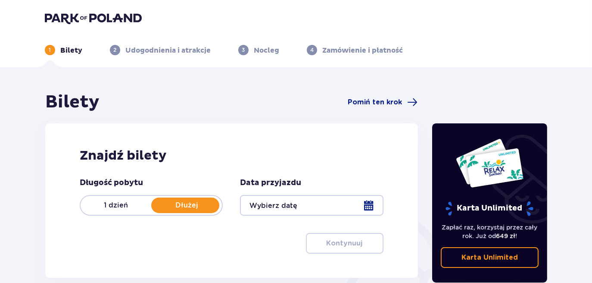
click at [250, 204] on div at bounding box center [311, 205] width 143 height 21
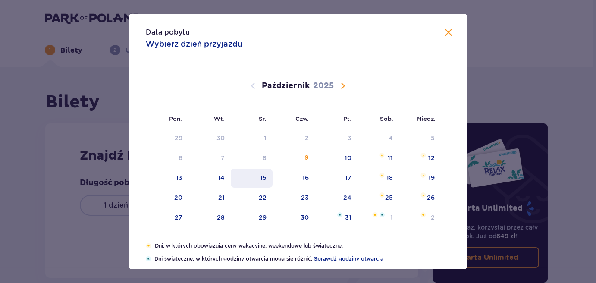
click at [268, 180] on div "15" at bounding box center [252, 178] width 42 height 19
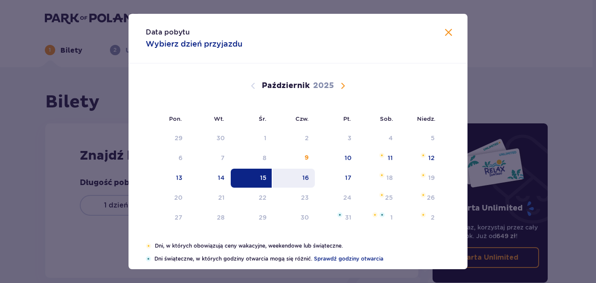
click at [305, 177] on div "16" at bounding box center [305, 177] width 6 height 9
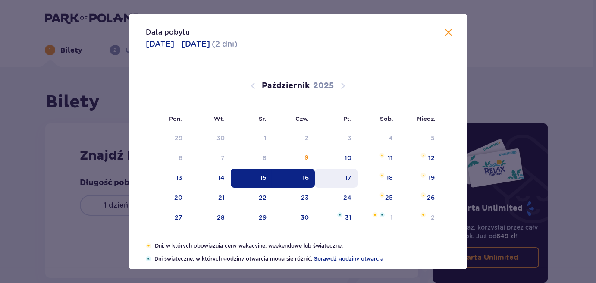
type input "15.10.25 - 16.10.25"
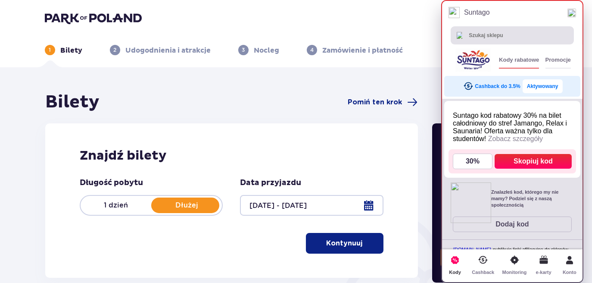
click at [541, 89] on button "Aktywowany" at bounding box center [543, 86] width 40 height 14
click at [573, 12] on img at bounding box center [572, 13] width 9 height 9
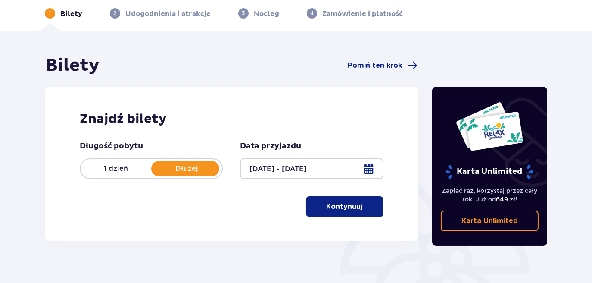
scroll to position [23, 0]
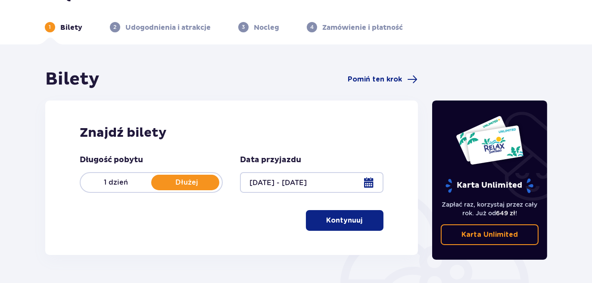
click at [331, 218] on p "Kontynuuj" at bounding box center [345, 220] width 36 height 9
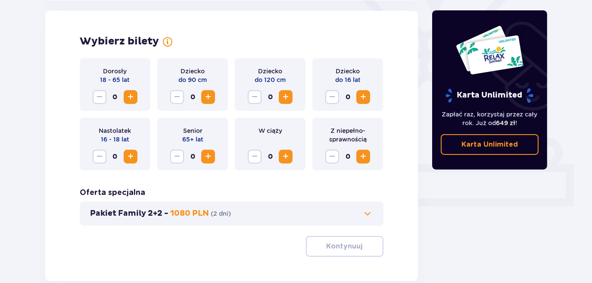
scroll to position [240, 0]
click at [127, 94] on span "Zwiększ" at bounding box center [130, 96] width 10 height 10
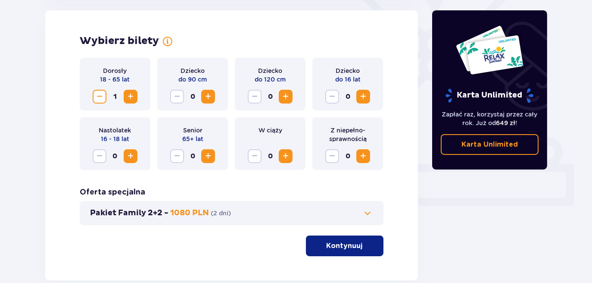
click at [327, 241] on p "Kontynuuj" at bounding box center [345, 245] width 36 height 9
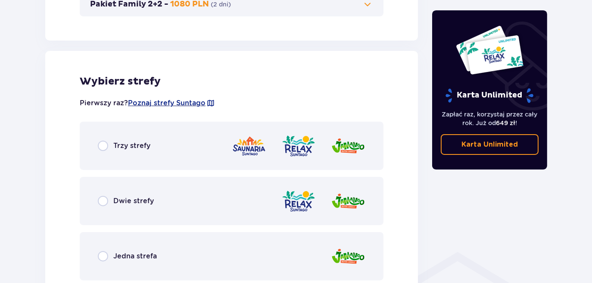
scroll to position [479, 0]
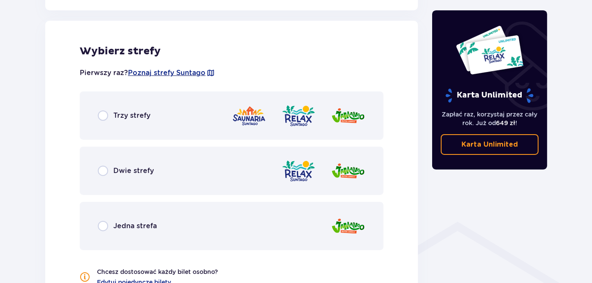
click at [134, 119] on span "Trzy strefy" at bounding box center [131, 115] width 37 height 9
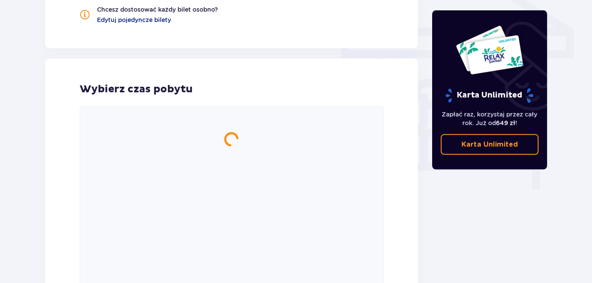
scroll to position [778, 0]
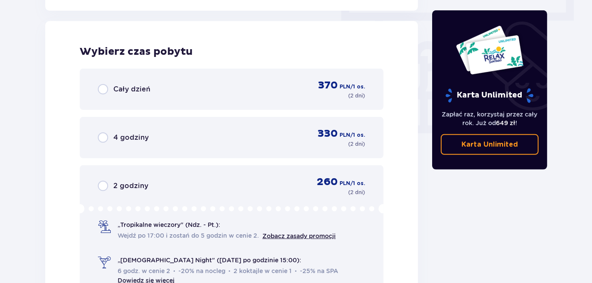
click at [114, 94] on div "Cały dzień 370 PLN / 1 os. ( 2 dni )" at bounding box center [232, 89] width 268 height 21
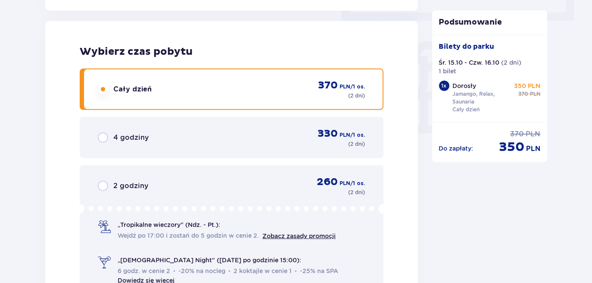
scroll to position [984, 0]
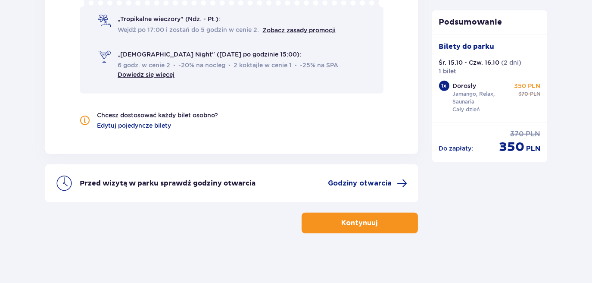
click at [375, 220] on span "button" at bounding box center [380, 223] width 10 height 10
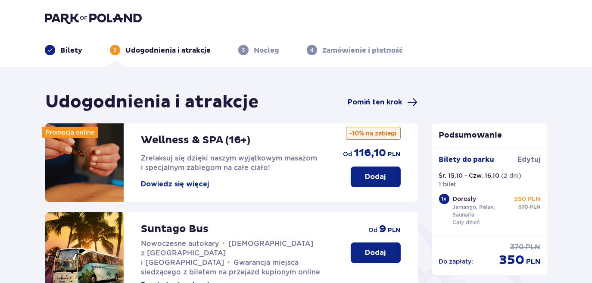
click at [392, 103] on span "Pomiń ten krok" at bounding box center [375, 101] width 54 height 9
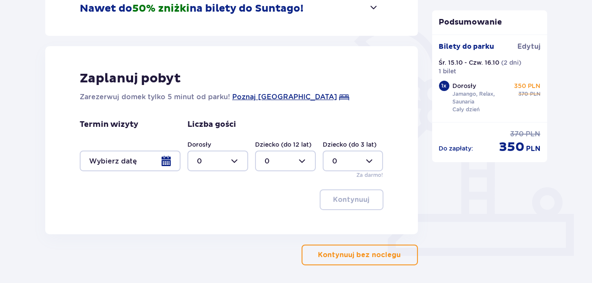
scroll to position [197, 0]
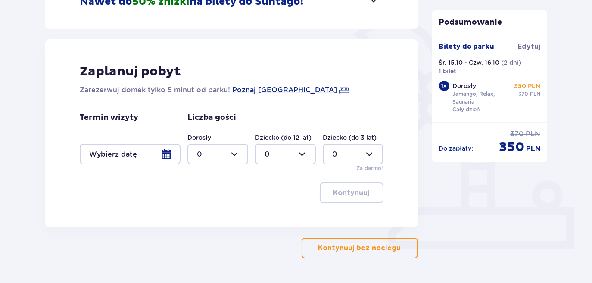
click at [136, 155] on div at bounding box center [130, 154] width 101 height 21
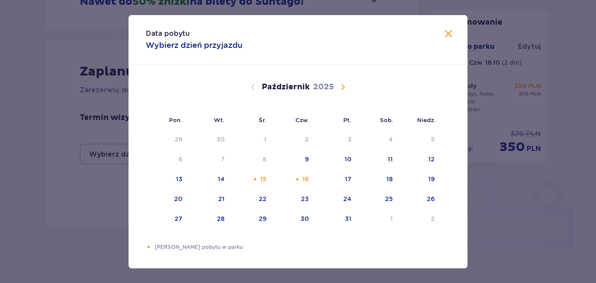
click at [444, 36] on span "Zamknij" at bounding box center [448, 34] width 10 height 10
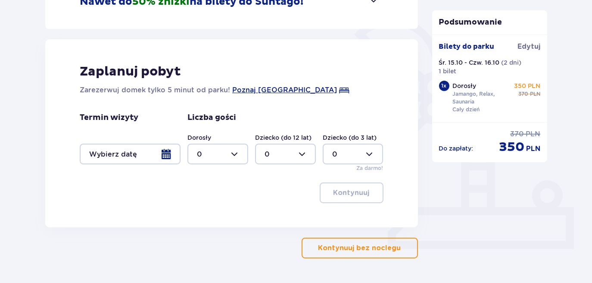
scroll to position [38, 0]
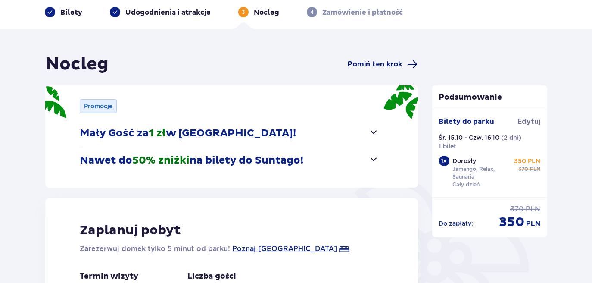
click at [370, 68] on span "Pomiń ten krok" at bounding box center [375, 63] width 54 height 9
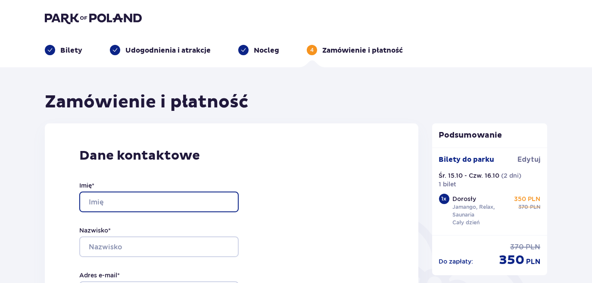
click at [95, 197] on input "Imię *" at bounding box center [159, 201] width 160 height 21
type input "[PERSON_NAME]"
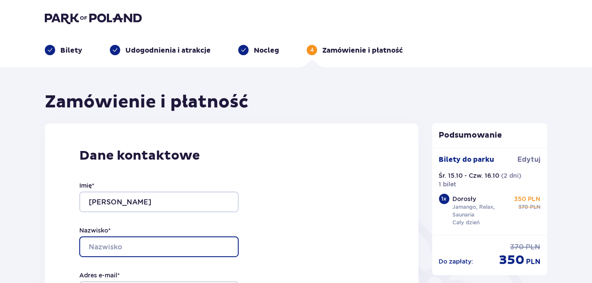
click at [116, 240] on input "Nazwisko *" at bounding box center [159, 246] width 160 height 21
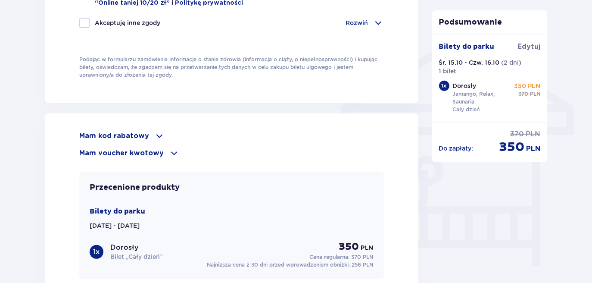
scroll to position [675, 0]
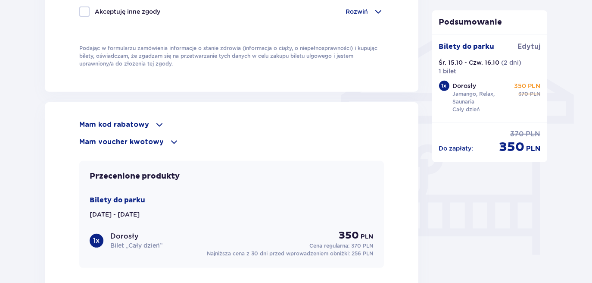
type input "Płonka"
click at [119, 124] on p "Mam kod rabatowy" at bounding box center [114, 124] width 70 height 9
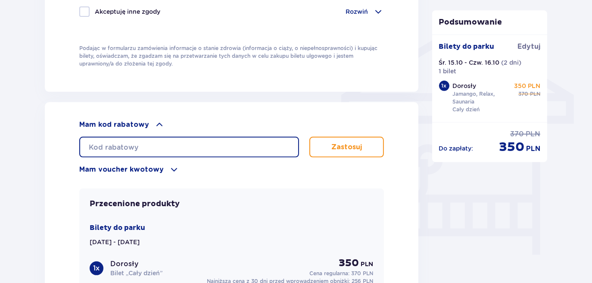
click at [107, 146] on input "text" at bounding box center [189, 147] width 220 height 21
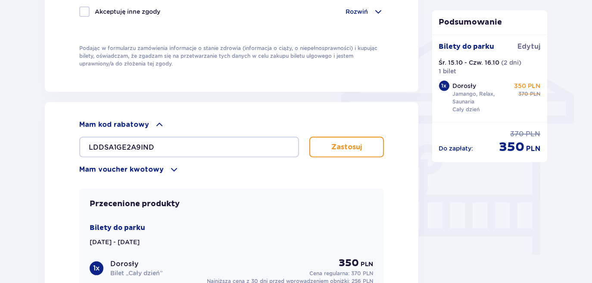
click at [344, 139] on button "Zastosuj" at bounding box center [347, 147] width 75 height 21
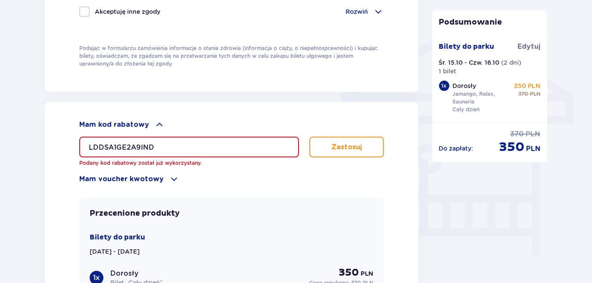
click at [185, 146] on input "LDDSA1GE2A9IND" at bounding box center [189, 147] width 220 height 21
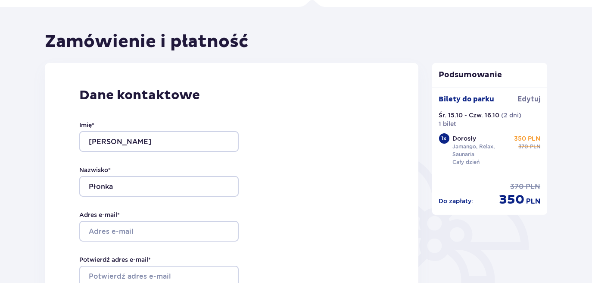
scroll to position [56, 0]
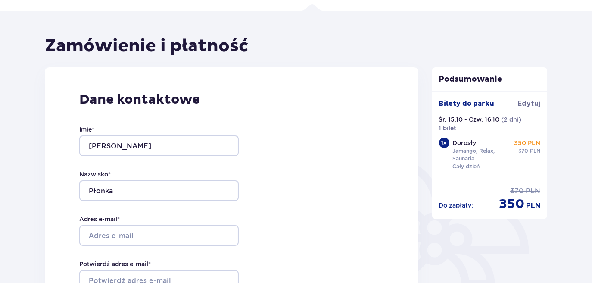
type input "LDD5IEGPM7WKAX"
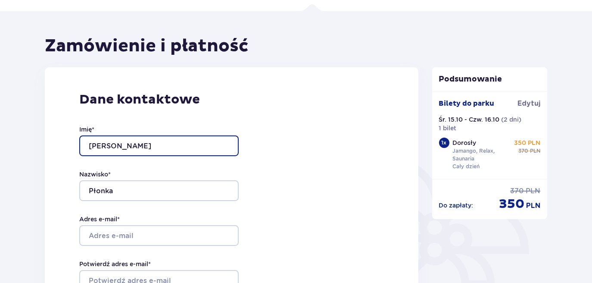
click at [132, 142] on input "[PERSON_NAME]" at bounding box center [159, 145] width 160 height 21
type input "D"
type input "G"
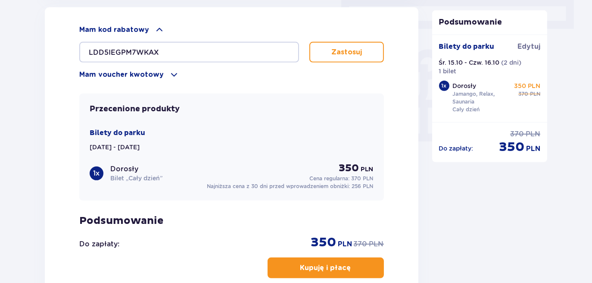
scroll to position [695, 0]
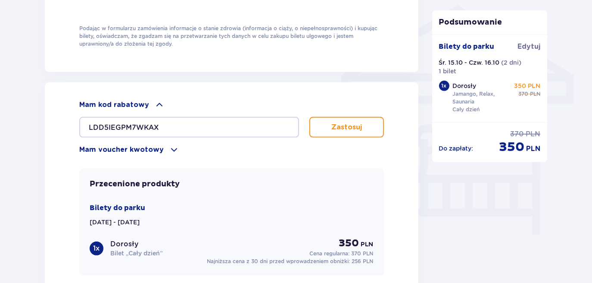
type input "Kevin"
click at [365, 127] on button "Zastosuj" at bounding box center [347, 127] width 75 height 21
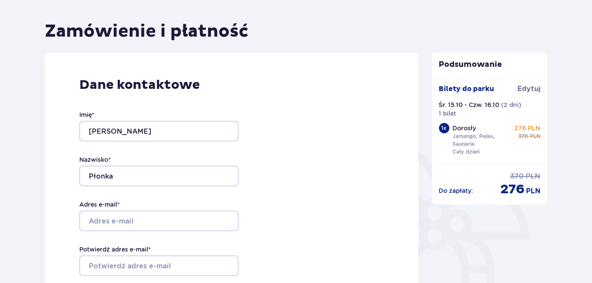
scroll to position [72, 0]
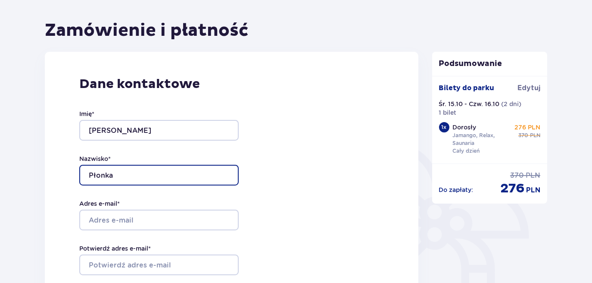
click at [131, 168] on input "Płonka" at bounding box center [159, 175] width 160 height 21
type input "P"
type input "Kubiciel"
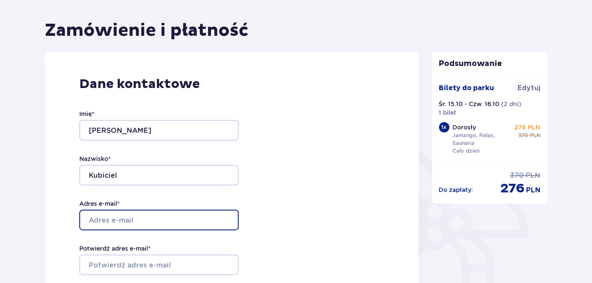
click at [125, 214] on input "Adres e-mail *" at bounding box center [159, 220] width 160 height 21
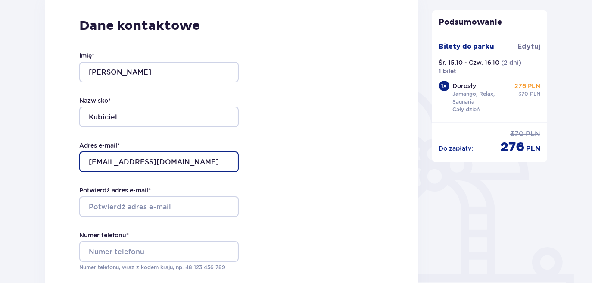
scroll to position [150, 0]
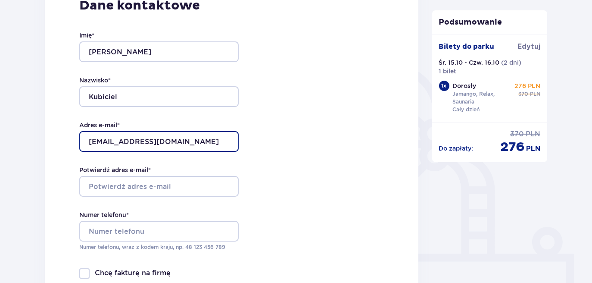
click at [176, 143] on input "kvnkubiciel@gmail.com" at bounding box center [159, 141] width 160 height 21
type input "kvnkubiciel@gmail.com"
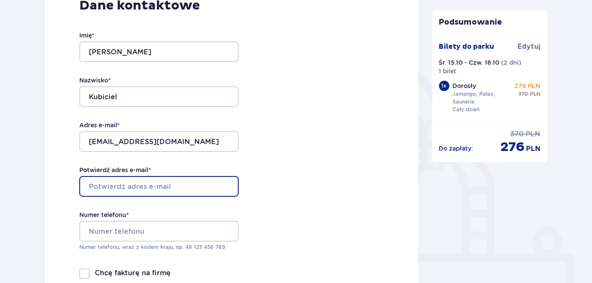
click at [153, 191] on input "Potwierdź adres e-mail *" at bounding box center [159, 186] width 160 height 21
paste input "kvnkubiciel@gmail.com"
type input "kvnkubiciel@gmail.com"
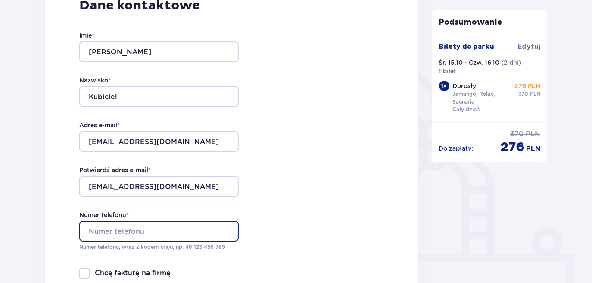
click at [113, 230] on input "Numer telefonu *" at bounding box center [159, 231] width 160 height 21
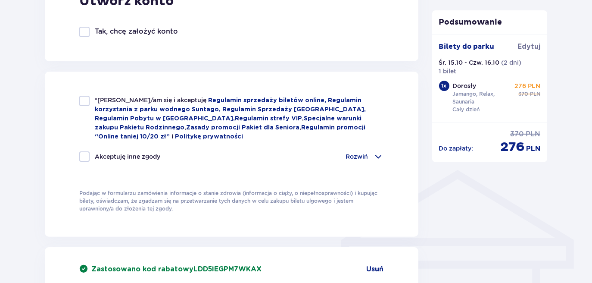
scroll to position [535, 0]
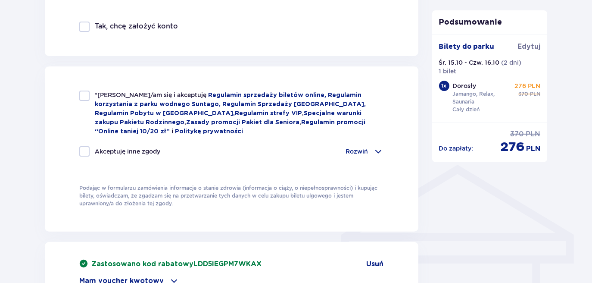
type input "572198125"
click at [84, 97] on div at bounding box center [84, 96] width 10 height 10
checkbox input "true"
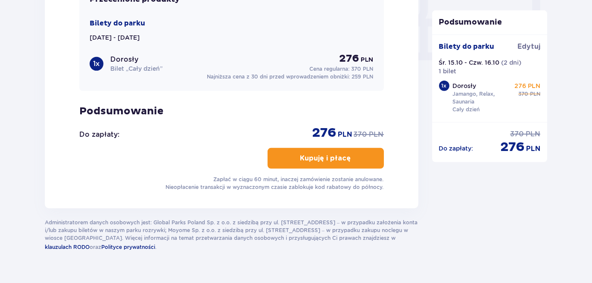
scroll to position [869, 0]
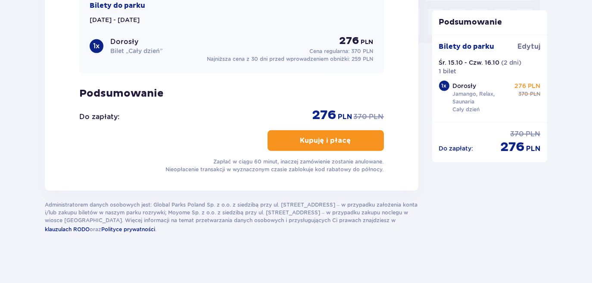
click at [336, 136] on p "Kupuję i płacę" at bounding box center [326, 140] width 51 height 9
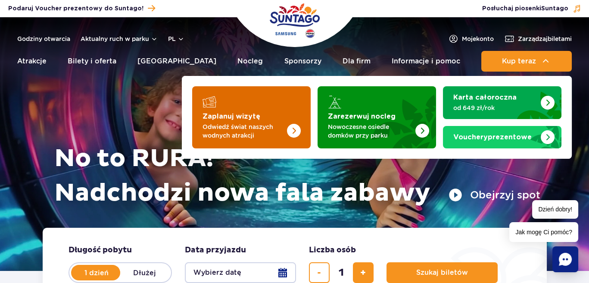
click at [260, 116] on img "Zaplanuj wizytę" at bounding box center [276, 114] width 69 height 67
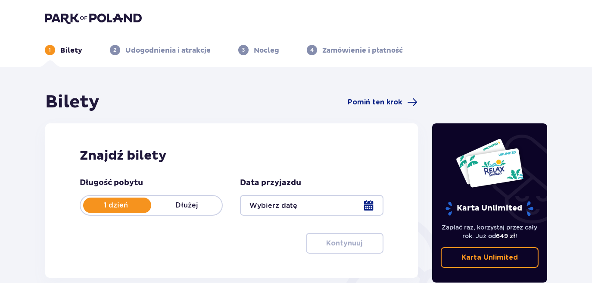
click at [195, 210] on div "1 dzień Dłużej" at bounding box center [151, 205] width 143 height 21
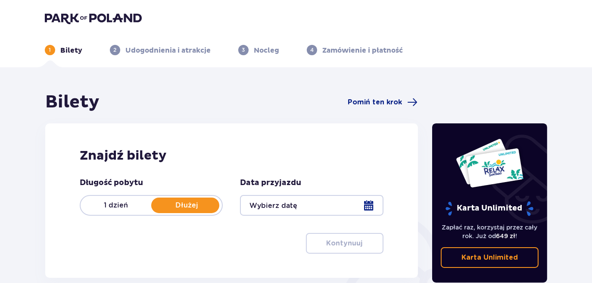
click at [301, 207] on div at bounding box center [311, 205] width 143 height 21
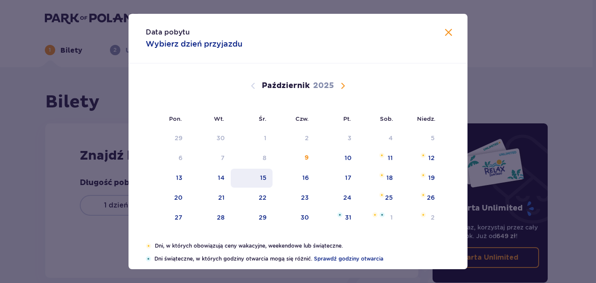
click at [263, 175] on div "15" at bounding box center [263, 177] width 6 height 9
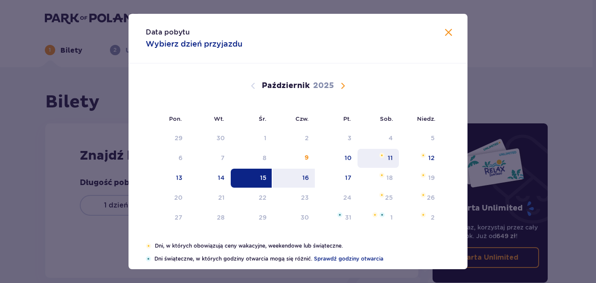
click at [281, 179] on div "16" at bounding box center [293, 178] width 43 height 19
click at [292, 175] on div "16" at bounding box center [293, 178] width 43 height 19
type input "[DATE] - [DATE]"
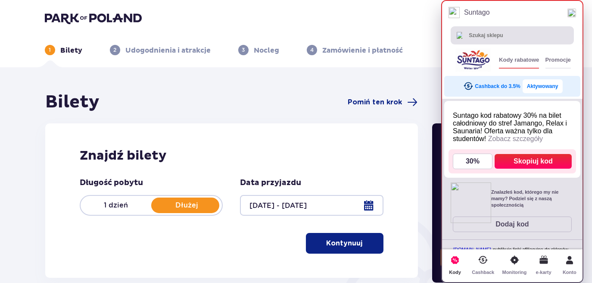
click at [547, 82] on button "Aktywowany" at bounding box center [543, 86] width 40 height 14
click at [573, 9] on img at bounding box center [572, 13] width 9 height 9
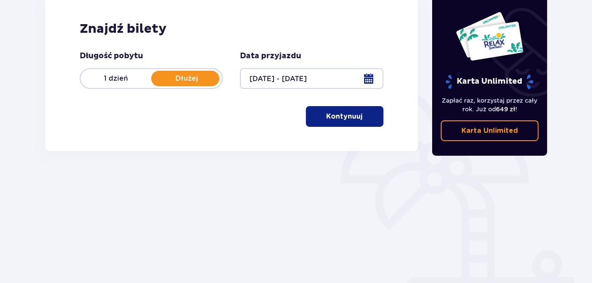
scroll to position [121, 0]
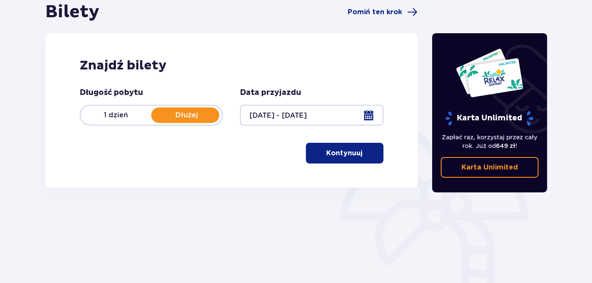
click at [370, 153] on button "Kontynuuj" at bounding box center [345, 153] width 78 height 21
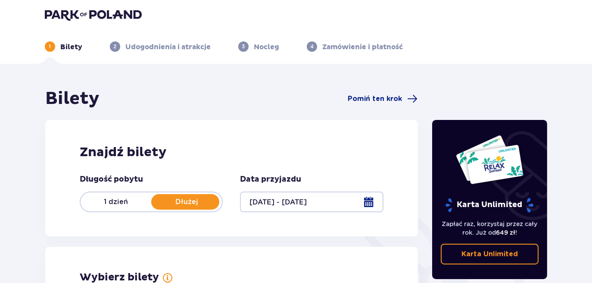
scroll to position [0, 0]
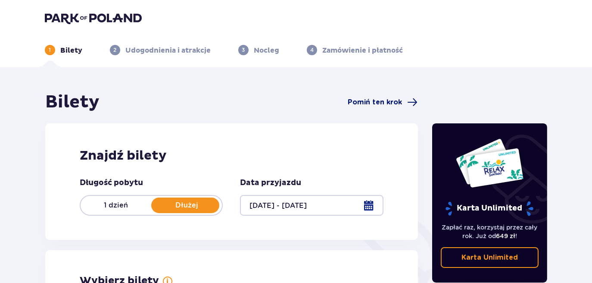
click at [387, 105] on span "Pomiń ten krok" at bounding box center [375, 101] width 54 height 9
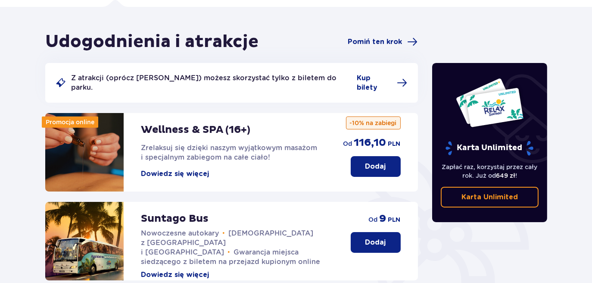
scroll to position [54, 0]
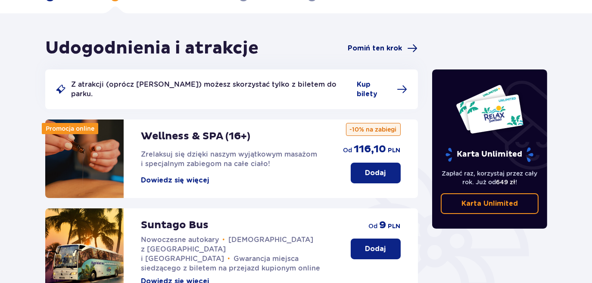
click at [396, 43] on span "Pomiń ten krok" at bounding box center [383, 48] width 70 height 10
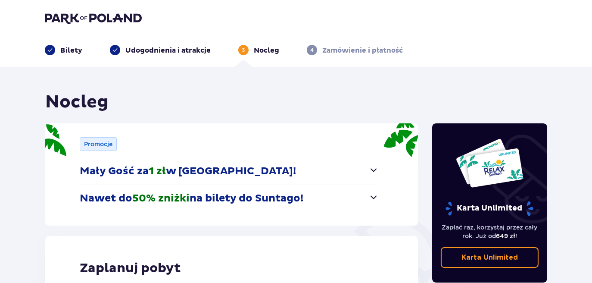
click at [156, 51] on p "Udogodnienia i atrakcje" at bounding box center [167, 50] width 85 height 9
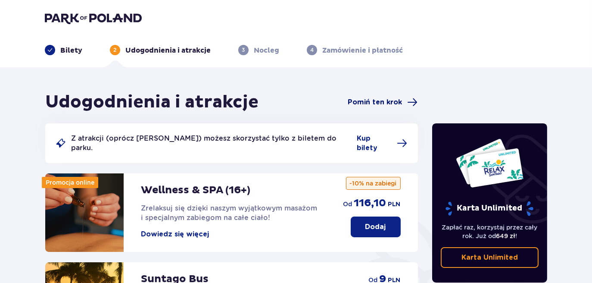
click at [376, 97] on span "Pomiń ten krok" at bounding box center [375, 101] width 54 height 9
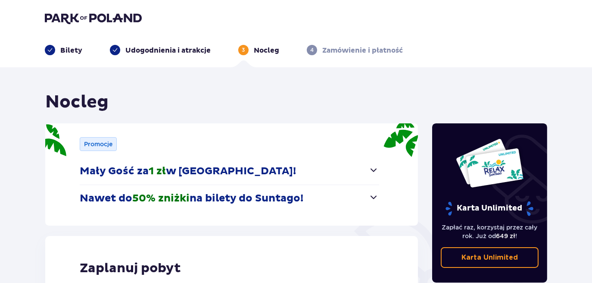
click at [150, 63] on header "Bilety Udogodnienia i atrakcje 3 Nocleg 4 Zamówienie i płatność" at bounding box center [296, 33] width 592 height 67
click at [163, 32] on div "Bilety Udogodnienia i atrakcje 3 Nocleg 4 Zamówienie i płatność" at bounding box center [296, 39] width 517 height 31
click at [154, 49] on p "Udogodnienia i atrakcje" at bounding box center [167, 50] width 85 height 9
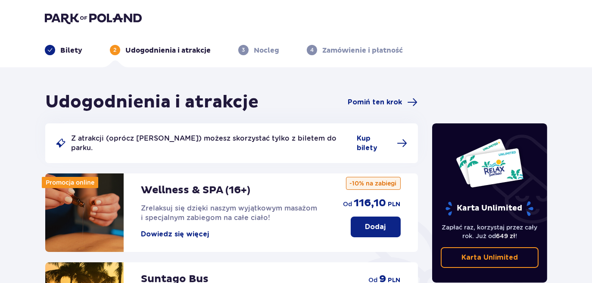
click at [77, 50] on p "Bilety" at bounding box center [71, 50] width 22 height 9
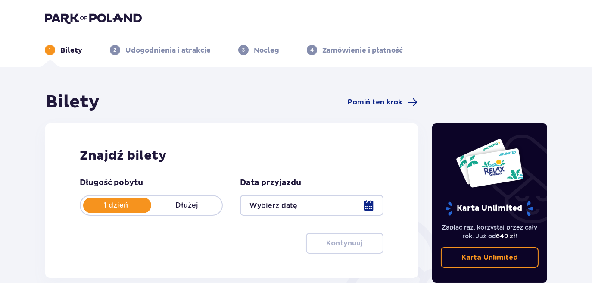
click at [201, 203] on p "Dłużej" at bounding box center [186, 204] width 71 height 9
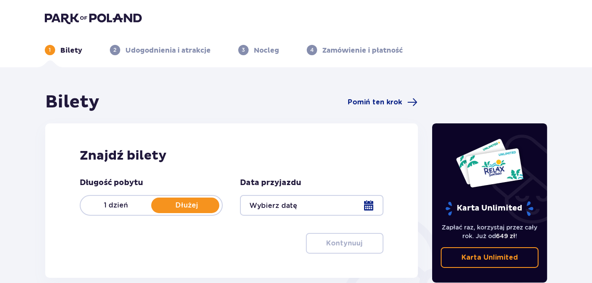
click at [247, 202] on div at bounding box center [311, 205] width 143 height 21
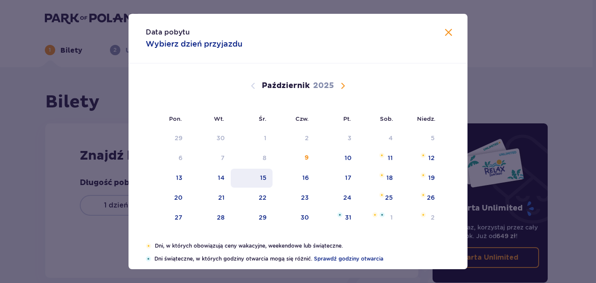
click at [260, 175] on div "15" at bounding box center [263, 177] width 6 height 9
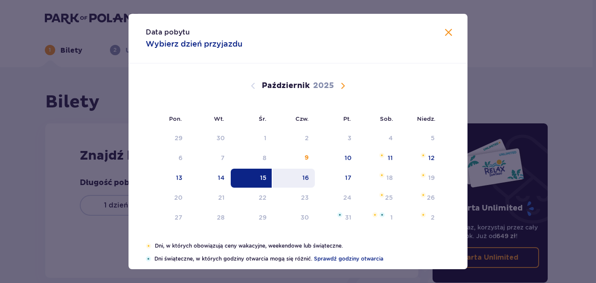
click at [300, 177] on div "16" at bounding box center [293, 178] width 43 height 19
type input "[DATE] - [DATE]"
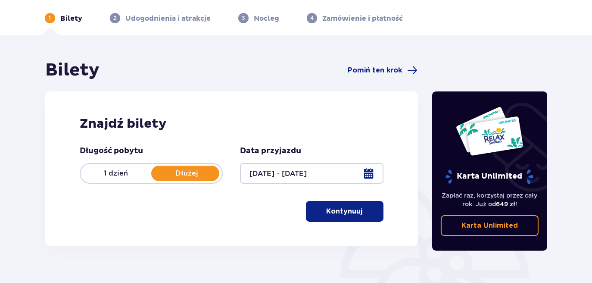
scroll to position [31, 0]
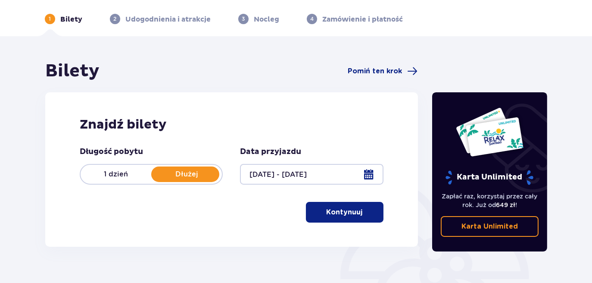
click at [345, 216] on p "Kontynuuj" at bounding box center [345, 211] width 36 height 9
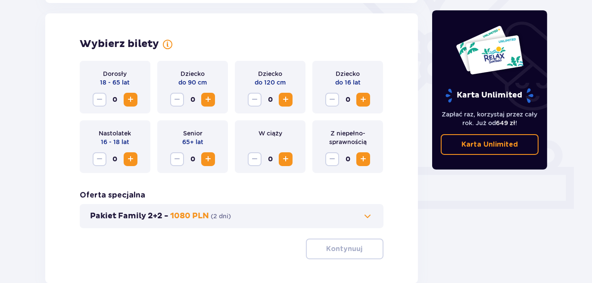
scroll to position [240, 0]
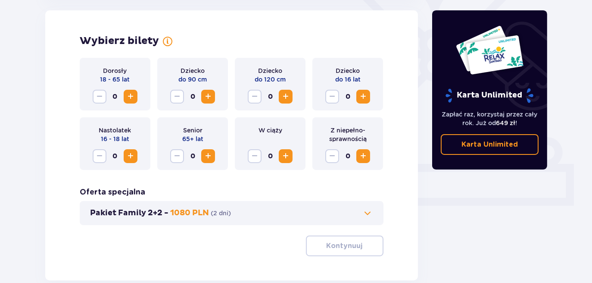
click at [131, 99] on span "Zwiększ" at bounding box center [130, 96] width 10 height 10
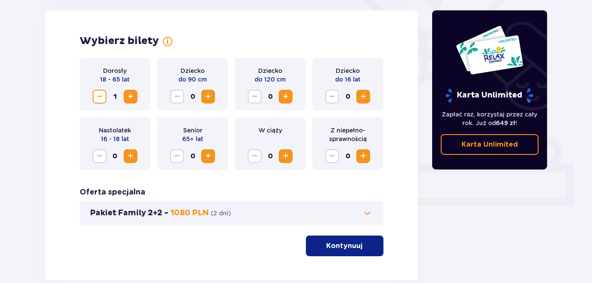
click at [335, 246] on p "Kontynuuj" at bounding box center [345, 245] width 36 height 9
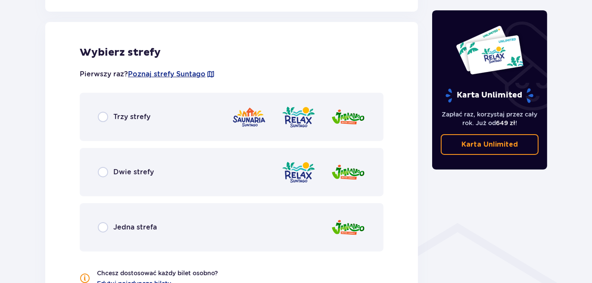
scroll to position [479, 0]
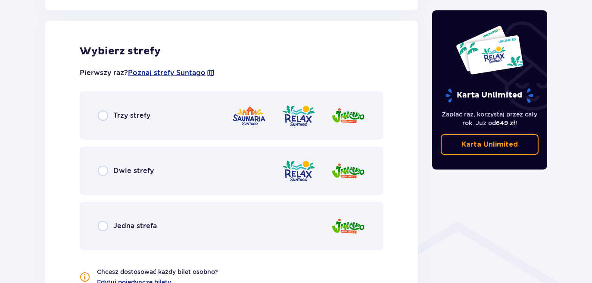
click at [127, 110] on div "Trzy strefy" at bounding box center [232, 115] width 304 height 48
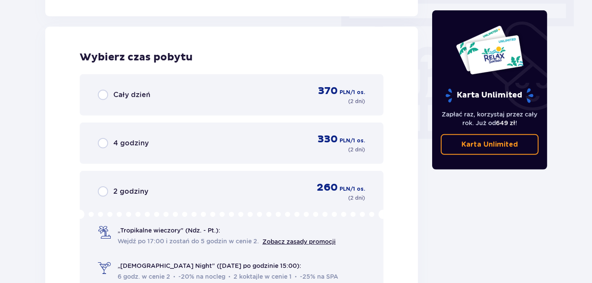
scroll to position [778, 0]
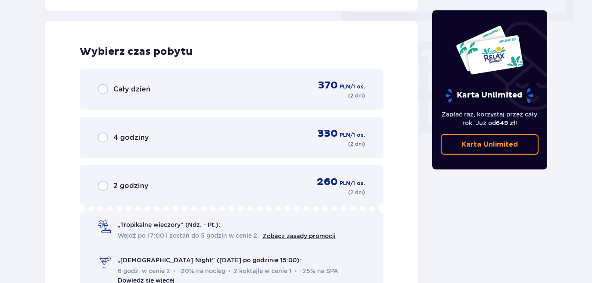
click at [123, 91] on span "Cały dzień" at bounding box center [131, 89] width 37 height 9
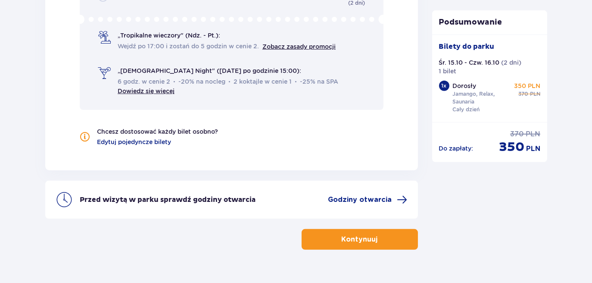
scroll to position [968, 0]
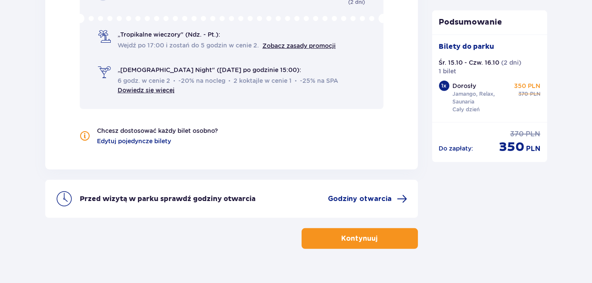
click at [348, 234] on p "Kontynuuj" at bounding box center [360, 238] width 36 height 9
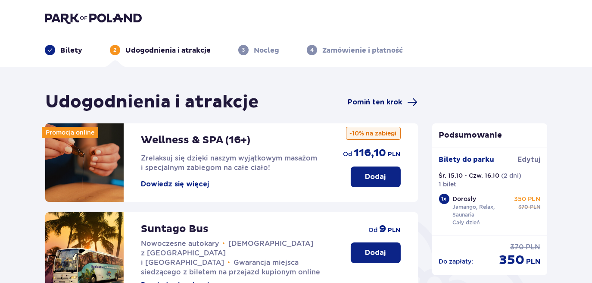
click at [379, 100] on span "Pomiń ten krok" at bounding box center [375, 101] width 54 height 9
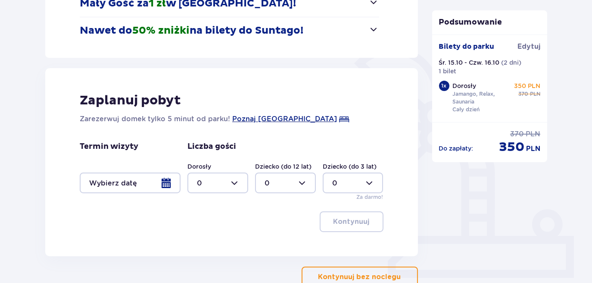
scroll to position [223, 0]
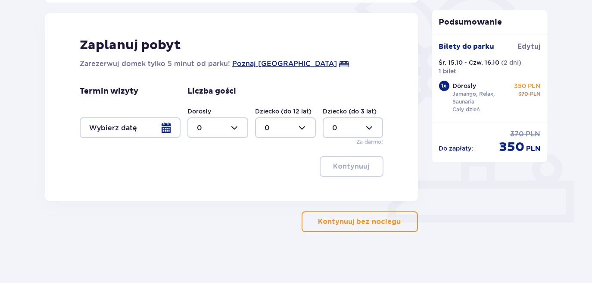
click at [341, 224] on p "Kontynuuj bez noclegu" at bounding box center [360, 221] width 83 height 9
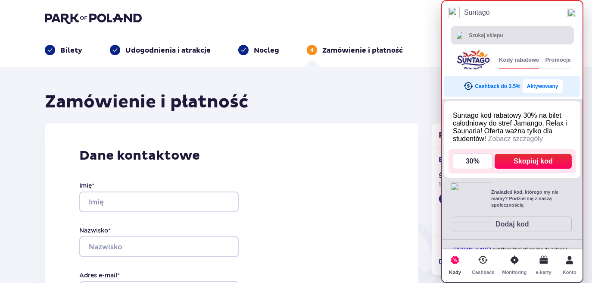
click at [540, 88] on button "Aktywowany" at bounding box center [543, 86] width 40 height 14
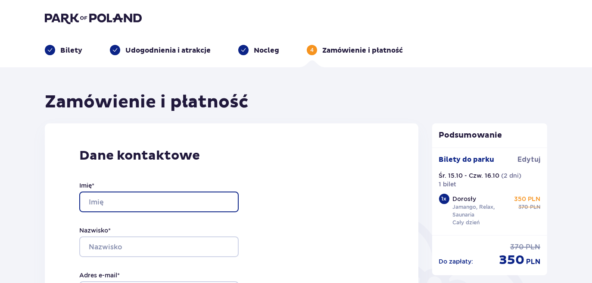
click at [127, 212] on input "Imię *" at bounding box center [159, 201] width 160 height 21
type input "[PERSON_NAME]"
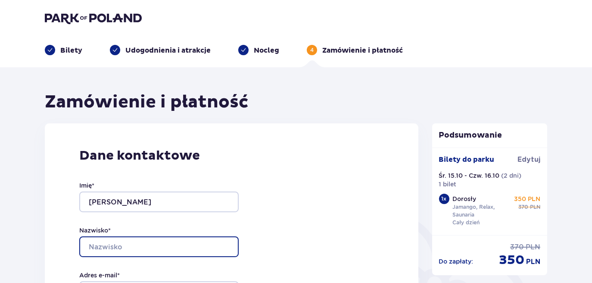
click at [126, 250] on input "Nazwisko *" at bounding box center [159, 246] width 160 height 21
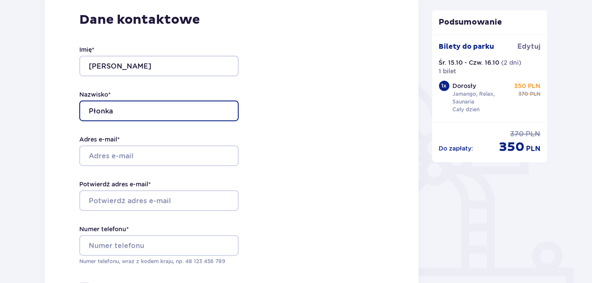
scroll to position [182, 0]
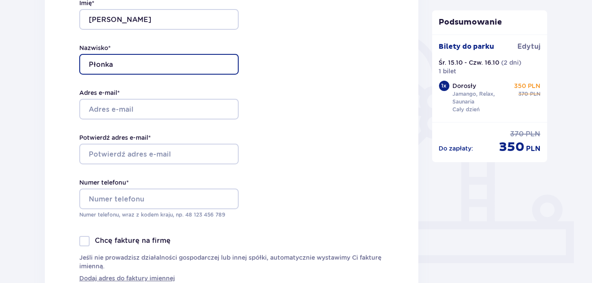
type input "Płonka"
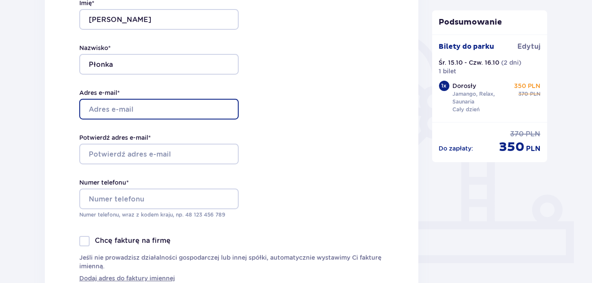
click at [157, 113] on input "Adres e-mail *" at bounding box center [159, 109] width 160 height 21
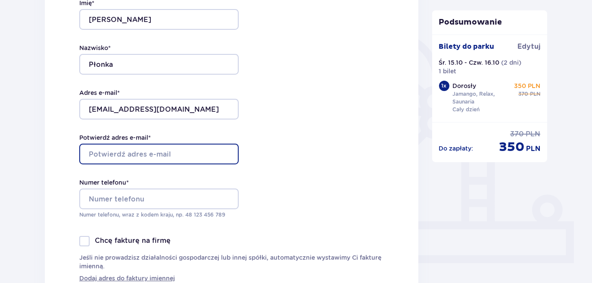
click at [152, 162] on input "Potwierdź adres e-mail *" at bounding box center [159, 154] width 160 height 21
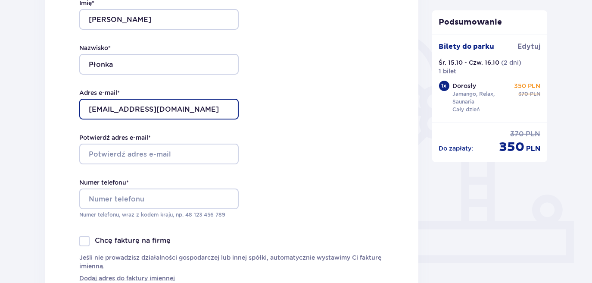
click at [191, 109] on input "[EMAIL_ADDRESS][DOMAIN_NAME]" at bounding box center [159, 109] width 160 height 21
type input "[EMAIL_ADDRESS][DOMAIN_NAME]"
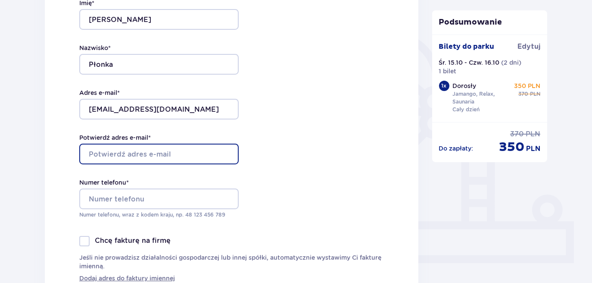
click at [155, 159] on input "Potwierdź adres e-mail *" at bounding box center [159, 154] width 160 height 21
paste input "[EMAIL_ADDRESS][DOMAIN_NAME]"
type input "[EMAIL_ADDRESS][DOMAIN_NAME]"
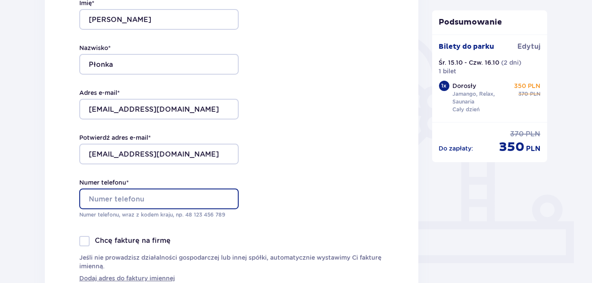
click at [144, 197] on input "Numer telefonu *" at bounding box center [159, 198] width 160 height 21
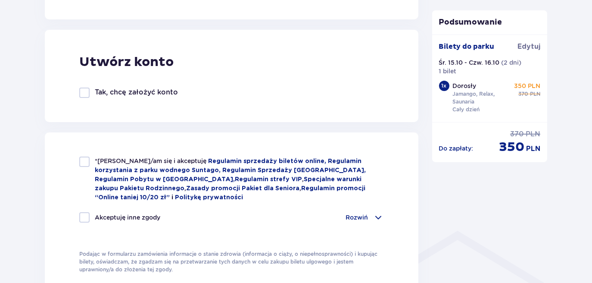
scroll to position [473, 0]
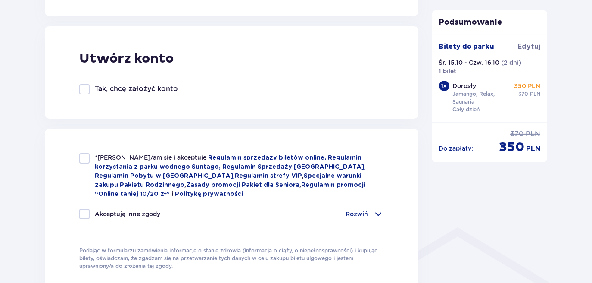
type input "667274940"
click at [79, 161] on div at bounding box center [84, 158] width 10 height 10
checkbox input "true"
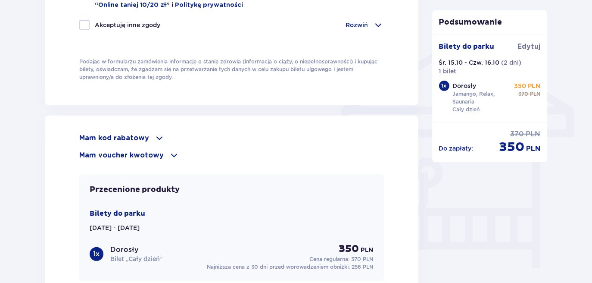
scroll to position [668, 0]
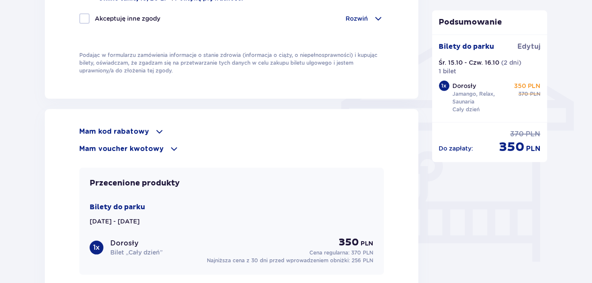
click at [126, 130] on p "Mam kod rabatowy" at bounding box center [114, 131] width 70 height 9
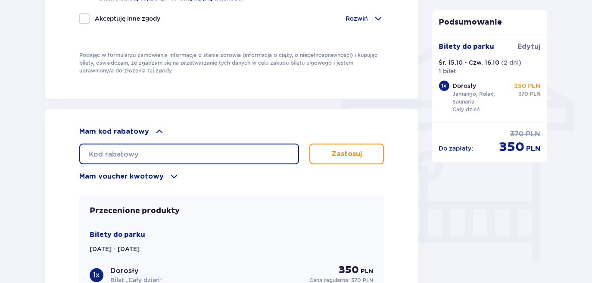
click at [124, 153] on input "text" at bounding box center [189, 154] width 220 height 21
type input "LDDW9P0QXKBLZU"
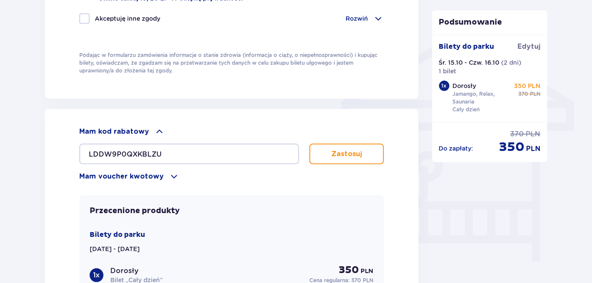
click at [352, 150] on p "Zastosuj" at bounding box center [347, 153] width 31 height 9
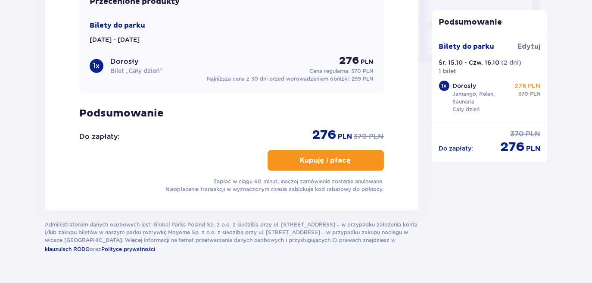
scroll to position [869, 0]
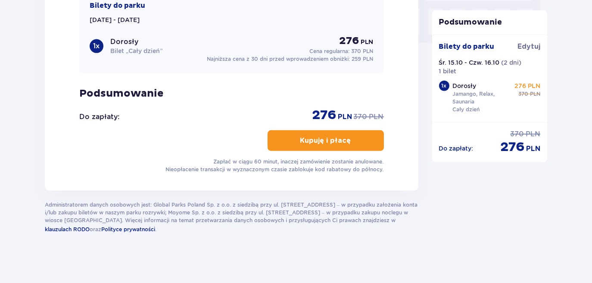
click at [353, 142] on span "button" at bounding box center [353, 140] width 10 height 10
